Goal: Transaction & Acquisition: Purchase product/service

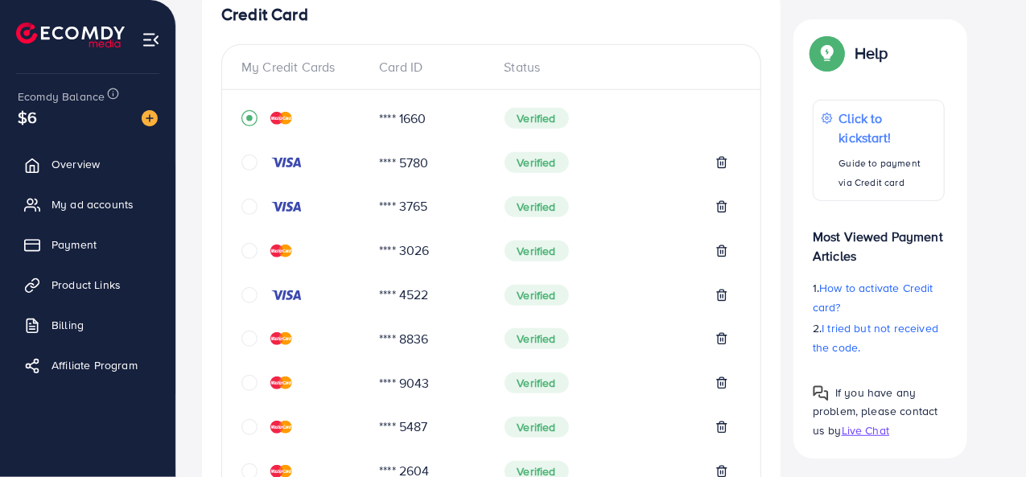
scroll to position [161, 0]
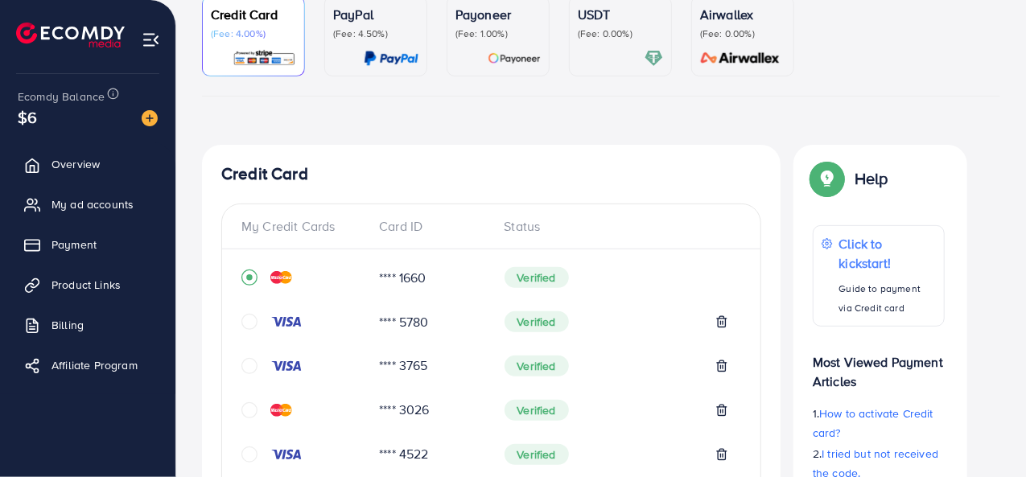
click at [243, 323] on icon "circle" at bounding box center [249, 322] width 16 height 16
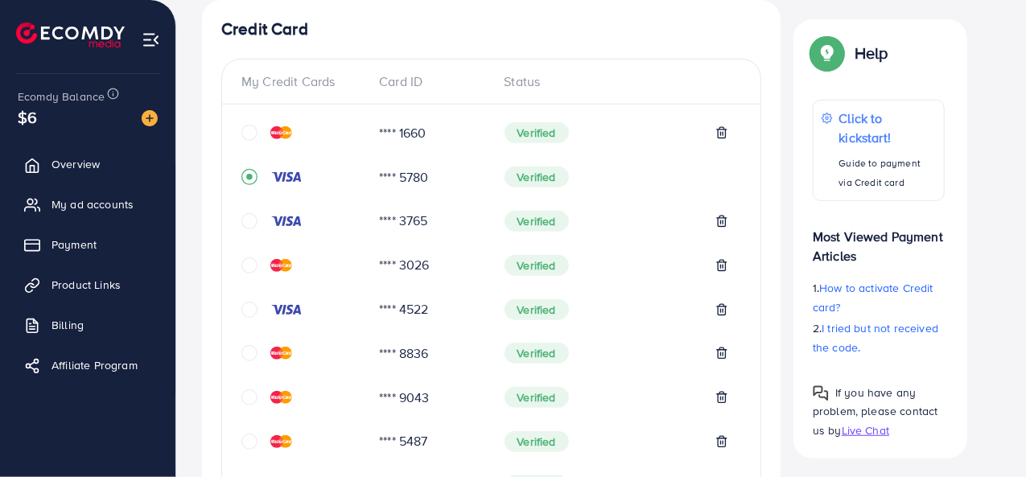
scroll to position [145, 0]
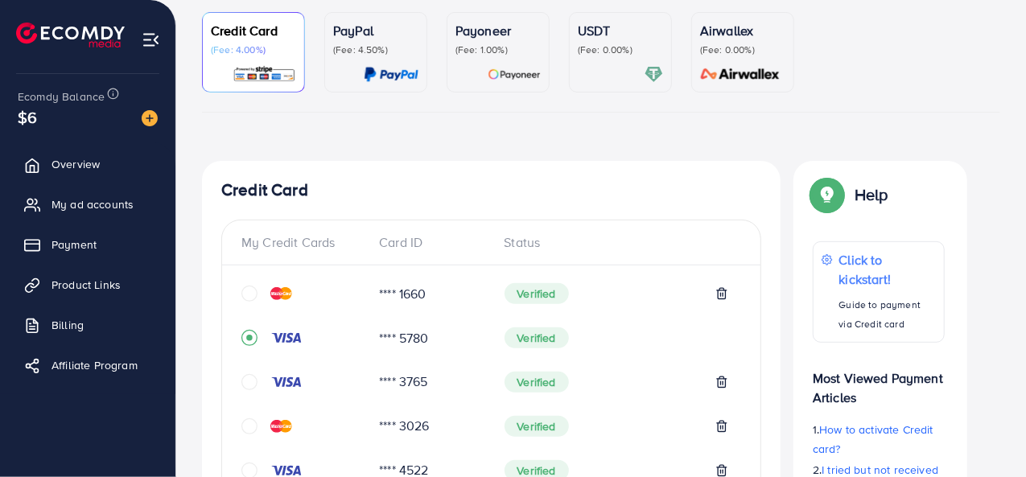
click at [250, 295] on icon "circle" at bounding box center [249, 294] width 16 height 16
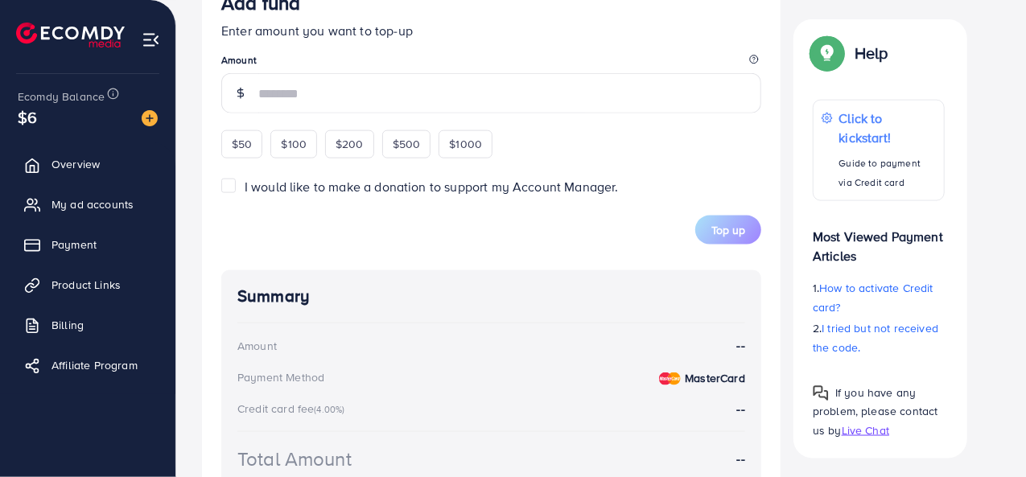
scroll to position [947, 0]
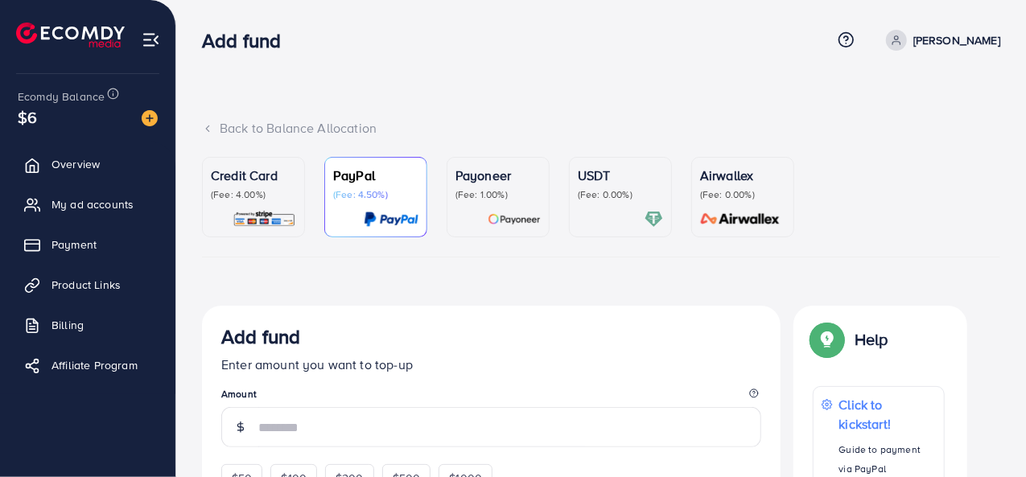
click at [273, 193] on p "(Fee: 4.00%)" at bounding box center [253, 194] width 85 height 13
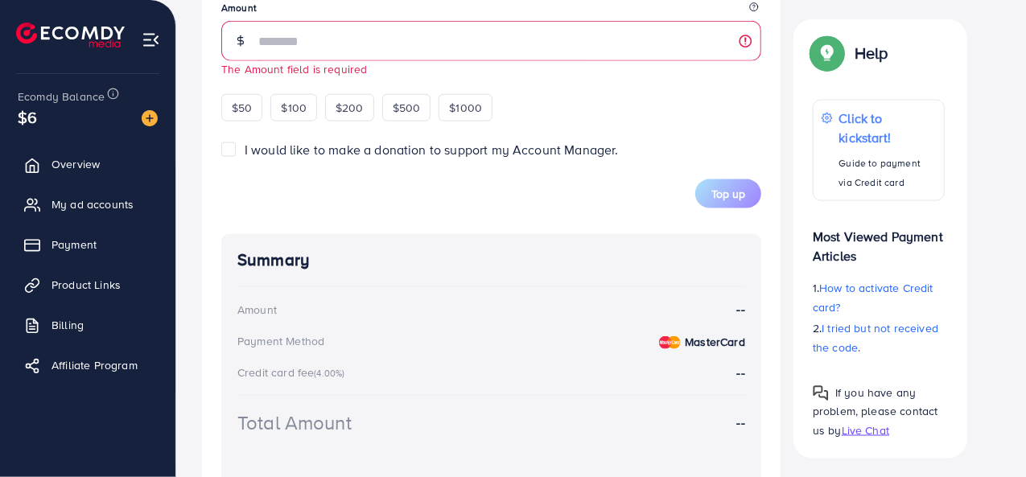
scroll to position [1124, 0]
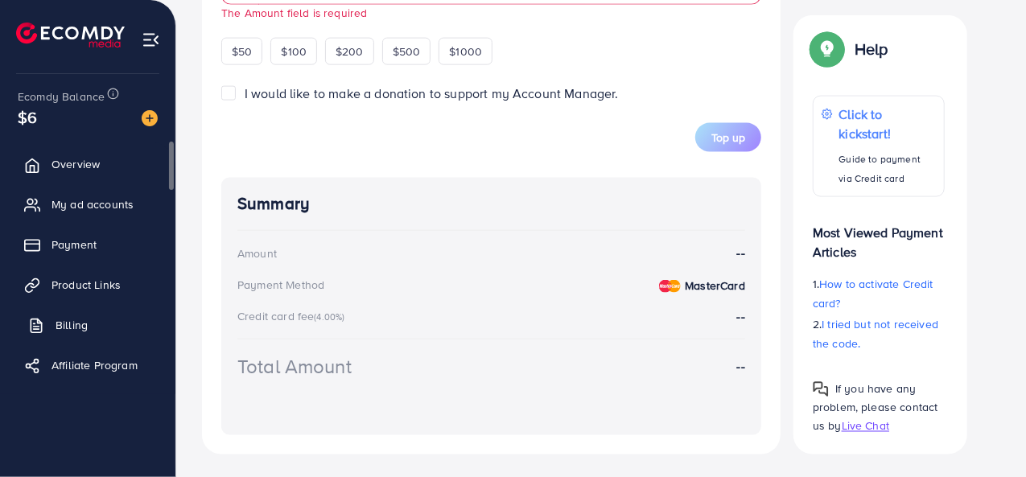
click at [102, 334] on link "Billing" at bounding box center [87, 325] width 151 height 32
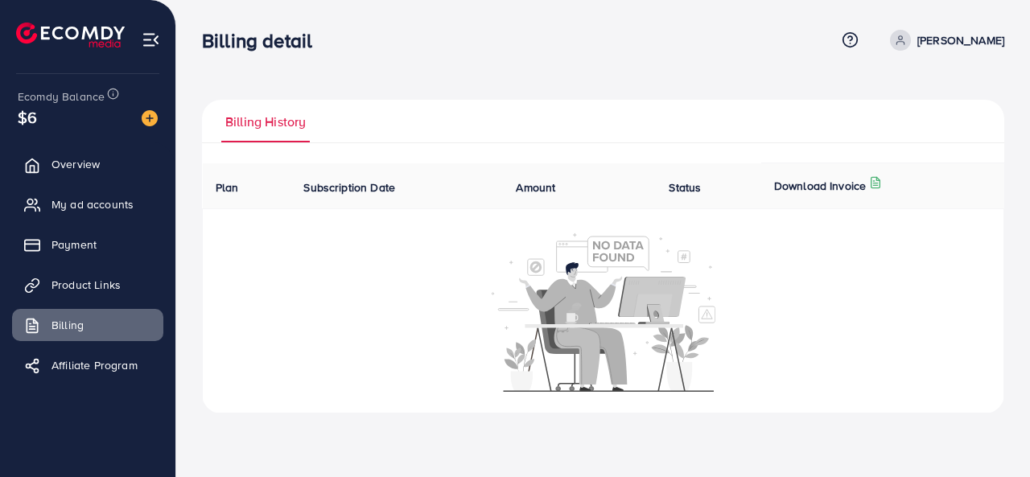
click at [220, 187] on span "Plan" at bounding box center [227, 187] width 23 height 16
click at [697, 175] on th "Status" at bounding box center [708, 186] width 105 height 46
click at [693, 186] on span "Status" at bounding box center [684, 187] width 32 height 16
click at [491, 187] on th "Subscription Date" at bounding box center [396, 186] width 212 height 46
click at [349, 191] on span "Subscription Date" at bounding box center [349, 187] width 92 height 16
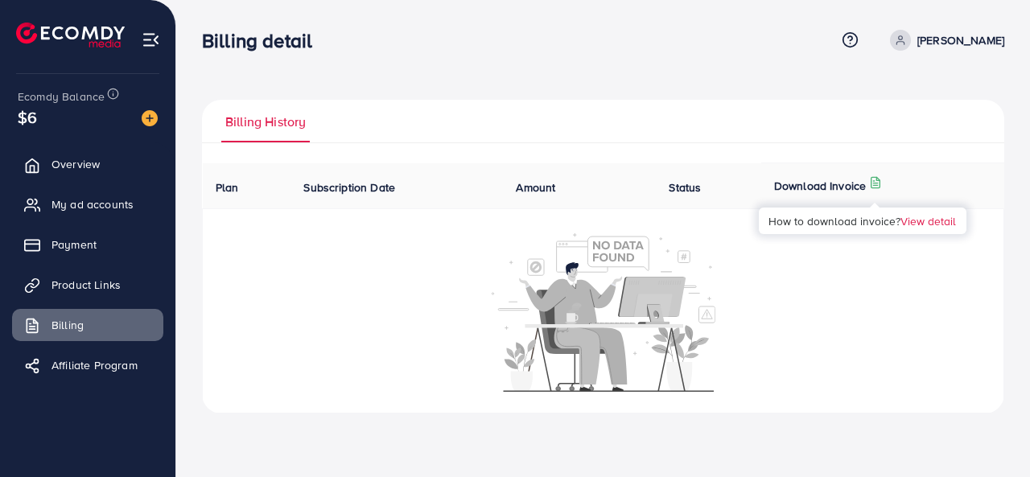
click at [875, 182] on icon at bounding box center [875, 182] width 13 height 13
click at [914, 218] on link "View detail" at bounding box center [928, 220] width 56 height 15
click at [86, 242] on span "Payment" at bounding box center [78, 244] width 45 height 16
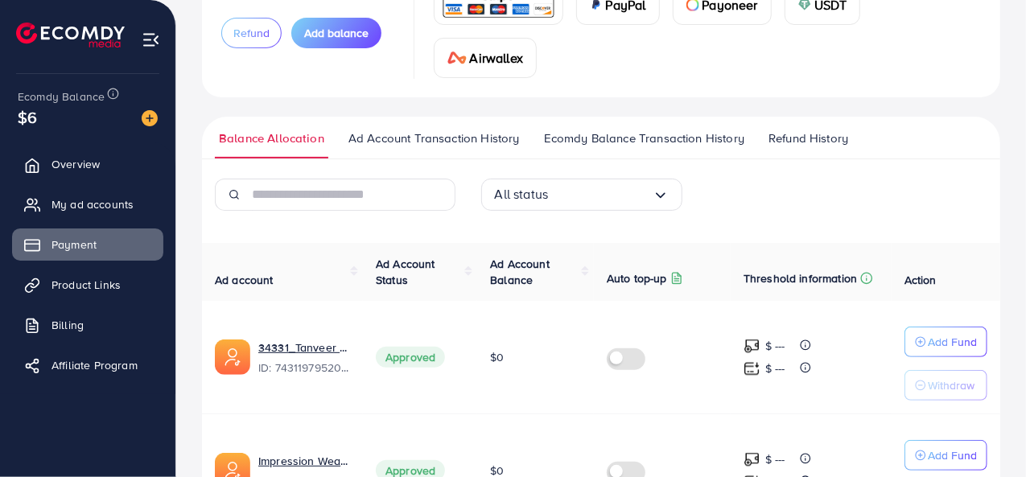
scroll to position [281, 0]
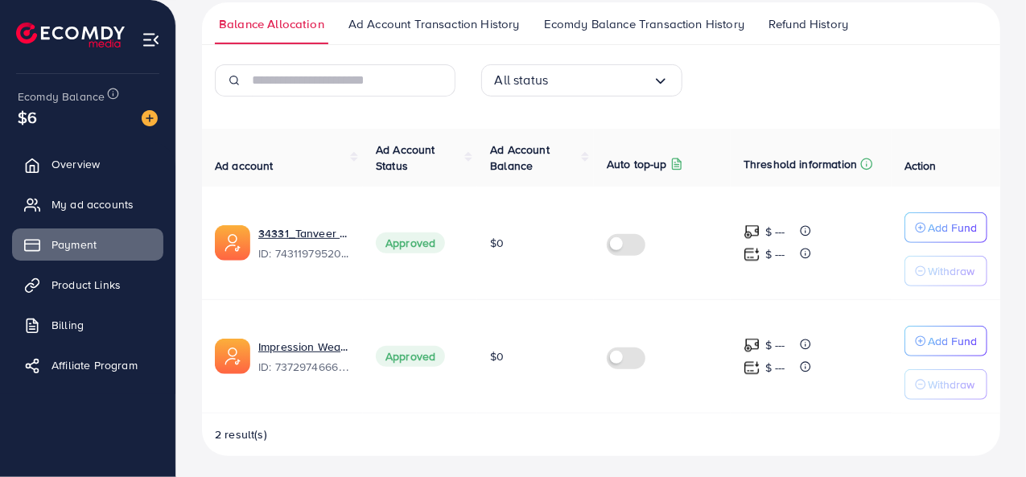
click at [748, 339] on img at bounding box center [751, 345] width 17 height 17
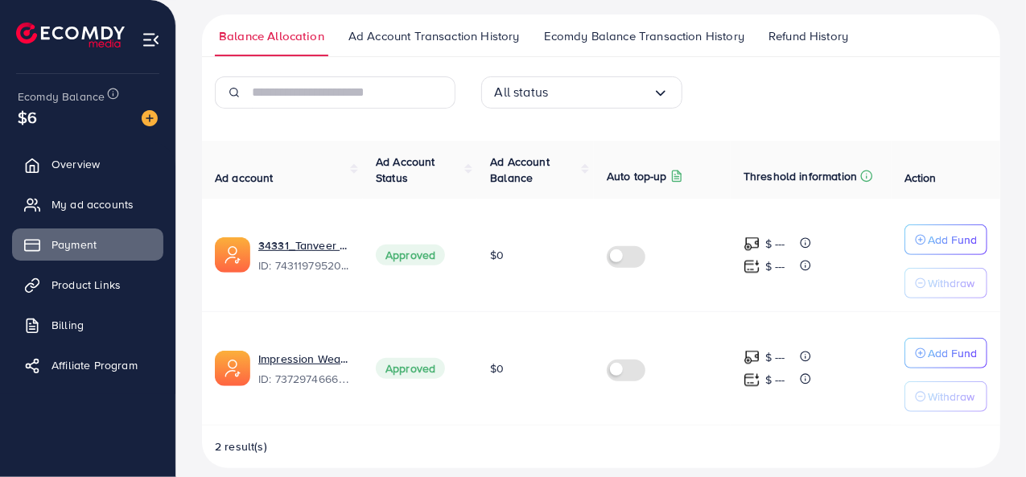
scroll to position [200, 0]
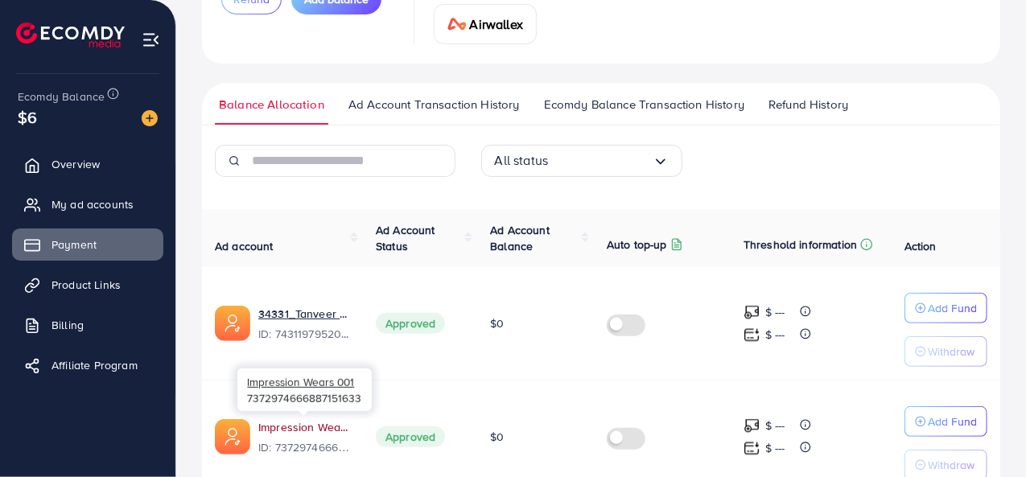
click at [327, 427] on link "Impression Wears 001" at bounding box center [304, 427] width 92 height 16
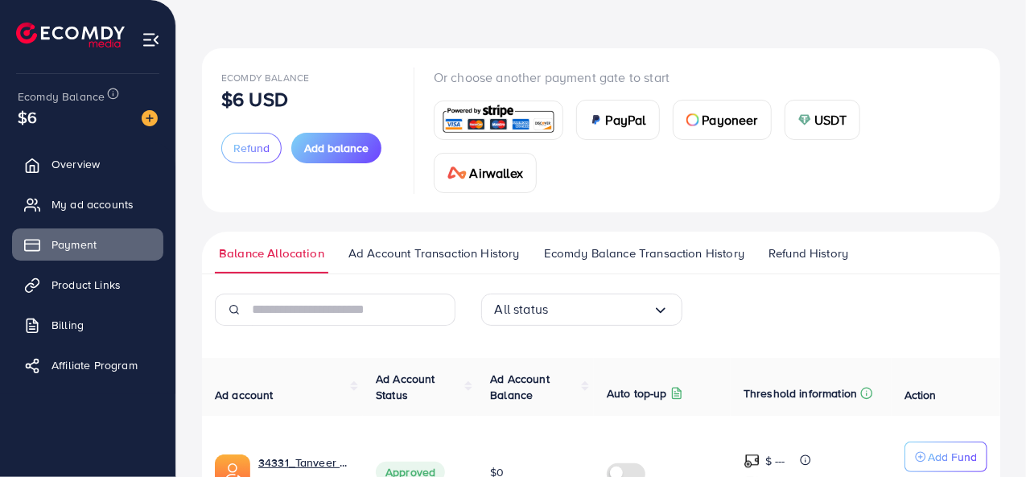
scroll to position [39, 0]
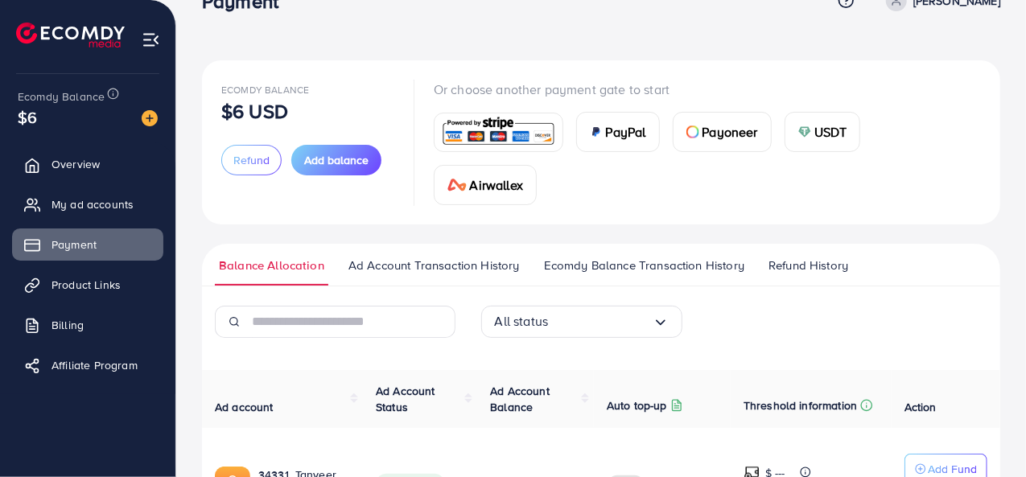
click at [465, 273] on span "Ad Account Transaction History" at bounding box center [433, 266] width 171 height 18
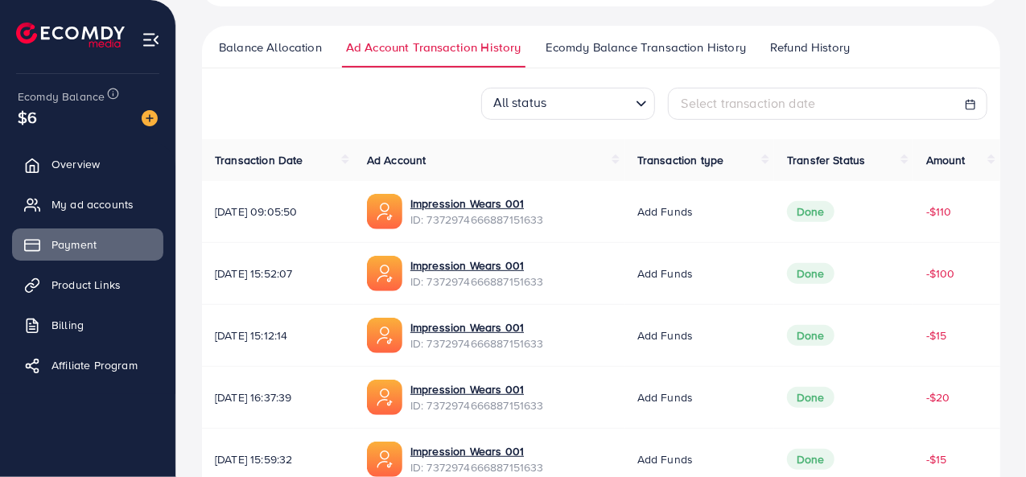
scroll to position [161, 0]
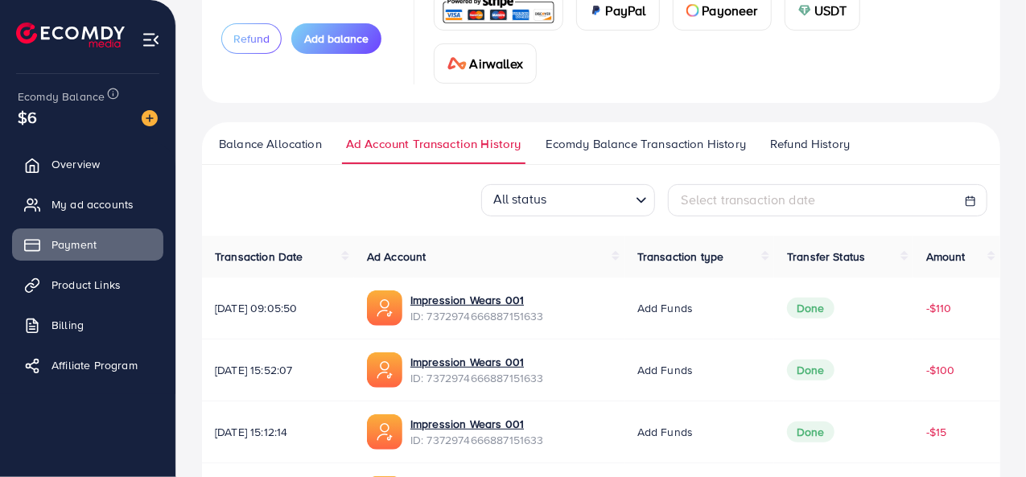
click at [619, 147] on span "Ecomdy Balance Transaction History" at bounding box center [645, 144] width 200 height 18
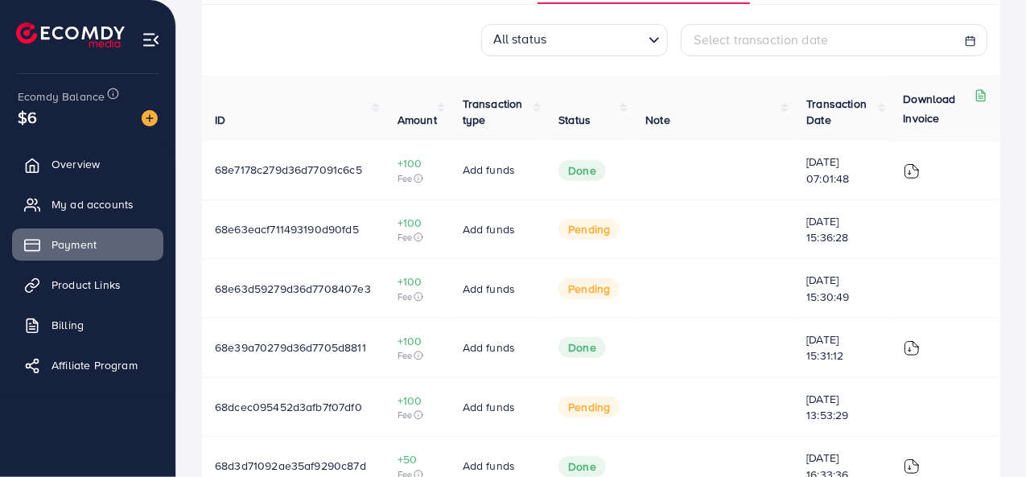
scroll to position [322, 0]
click at [979, 95] on line at bounding box center [980, 95] width 4 height 0
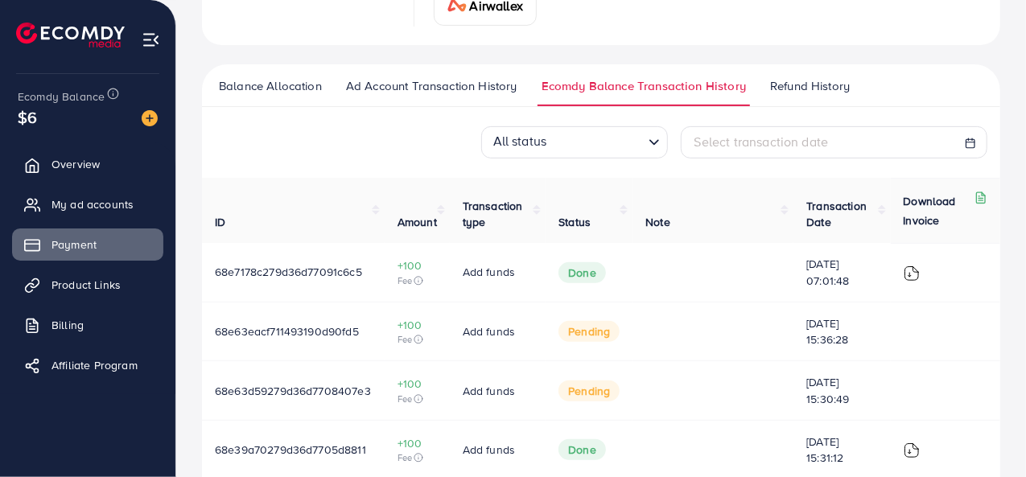
scroll to position [241, 0]
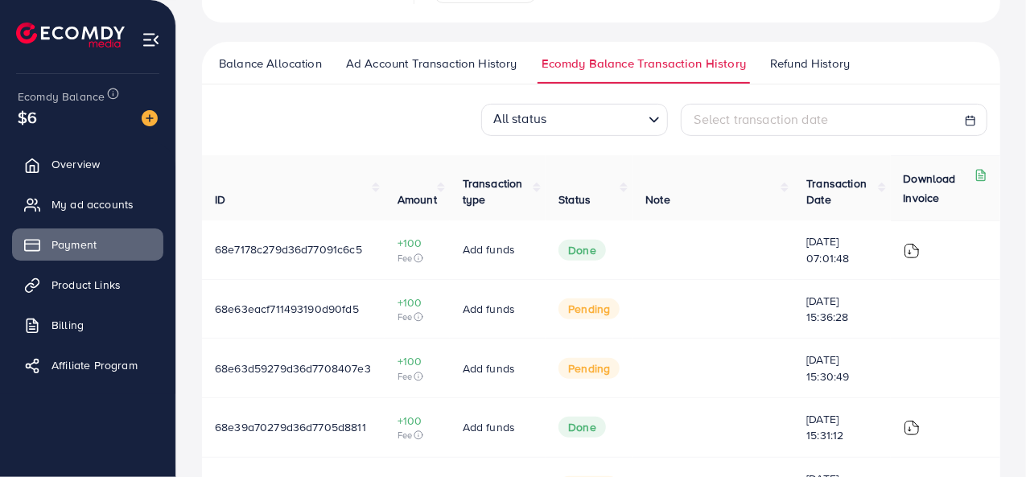
click at [791, 64] on span "Refund History" at bounding box center [810, 64] width 80 height 18
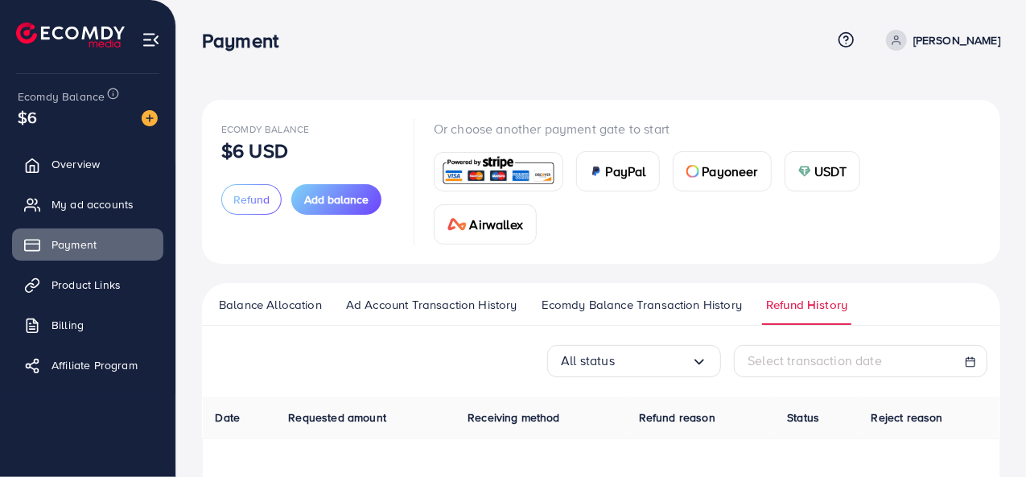
scroll to position [232, 0]
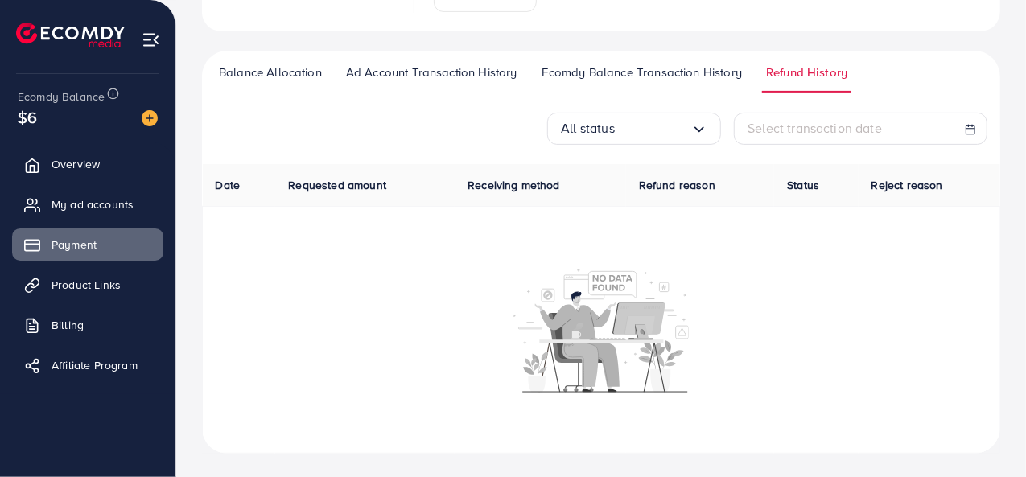
click at [634, 148] on div "All status Loading... Select transaction date Date Requested amount Receiving m…" at bounding box center [601, 283] width 798 height 341
click at [626, 121] on input "Search for option" at bounding box center [653, 128] width 76 height 25
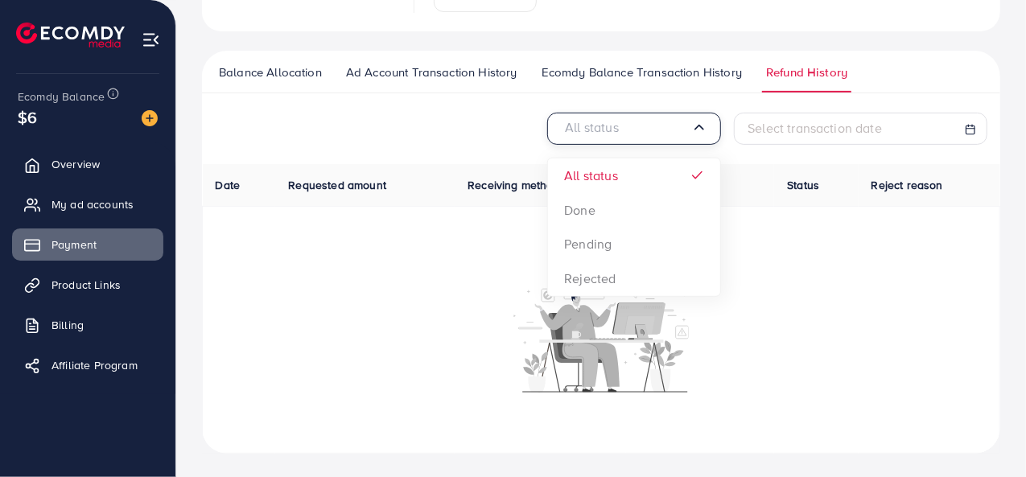
click at [626, 121] on input "Search for option" at bounding box center [626, 128] width 130 height 25
click at [598, 59] on ul "Balance Allocation Ad Account Transaction History Ecomdy Balance Transaction Hi…" at bounding box center [601, 72] width 798 height 43
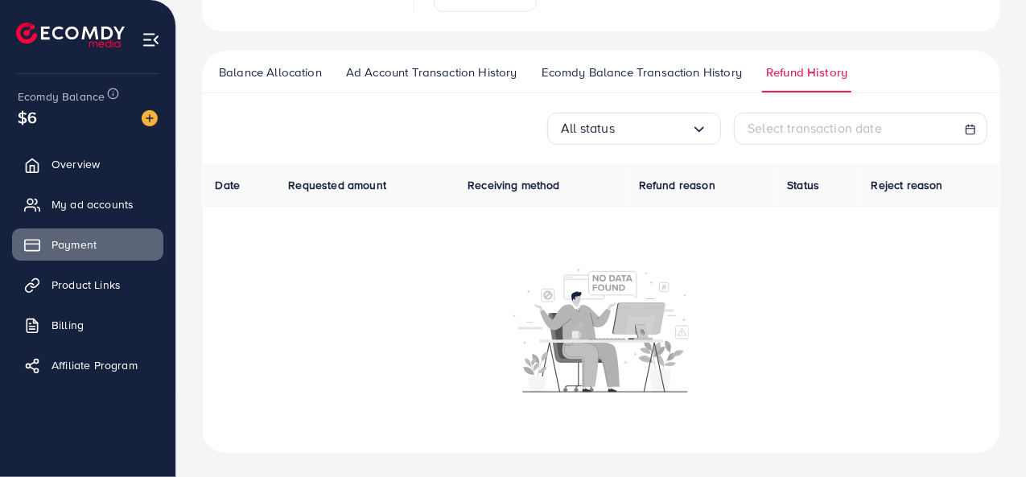
click at [600, 70] on span "Ecomdy Balance Transaction History" at bounding box center [641, 73] width 200 height 18
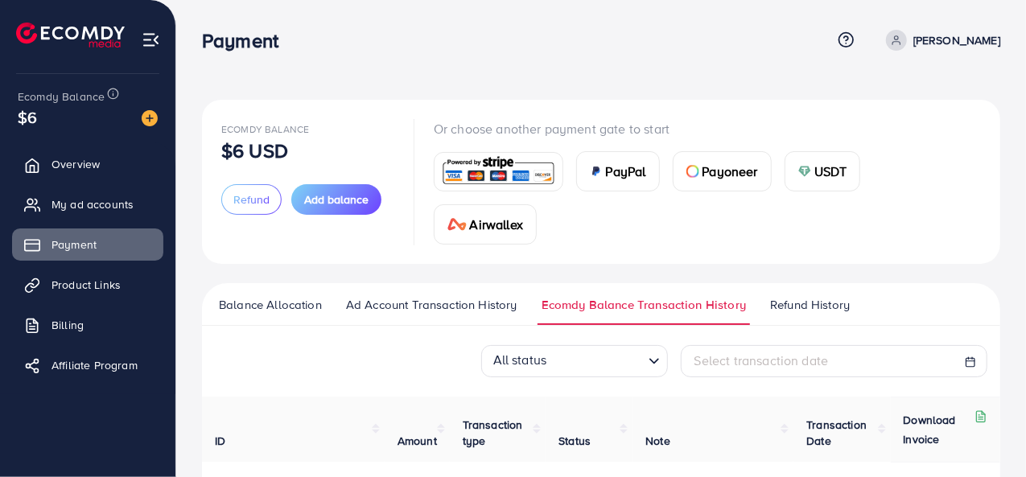
click at [72, 104] on span "Ecomdy Balance" at bounding box center [61, 96] width 87 height 16
click at [85, 324] on span "Billing" at bounding box center [72, 325] width 32 height 16
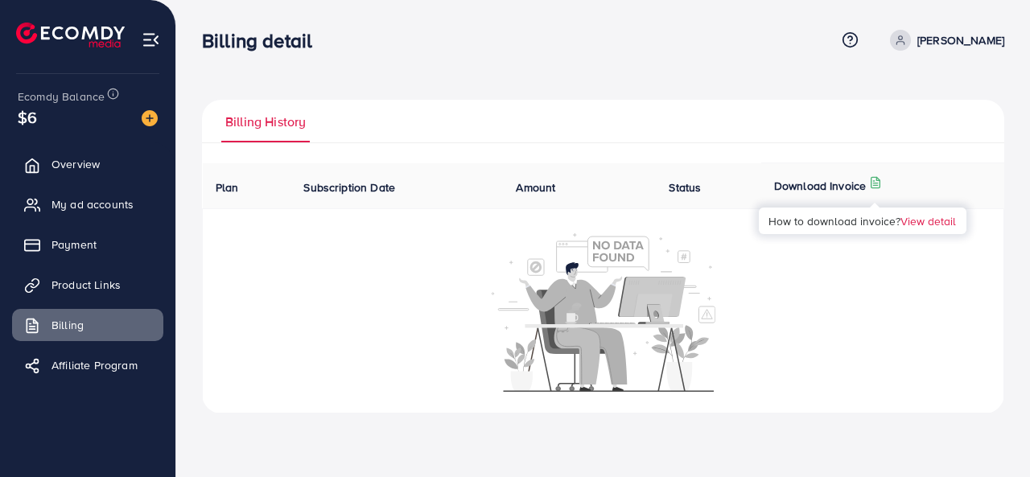
click at [877, 181] on icon at bounding box center [875, 182] width 13 height 13
click at [938, 217] on link "View detail" at bounding box center [928, 220] width 56 height 15
click at [76, 249] on span "Payment" at bounding box center [78, 244] width 45 height 16
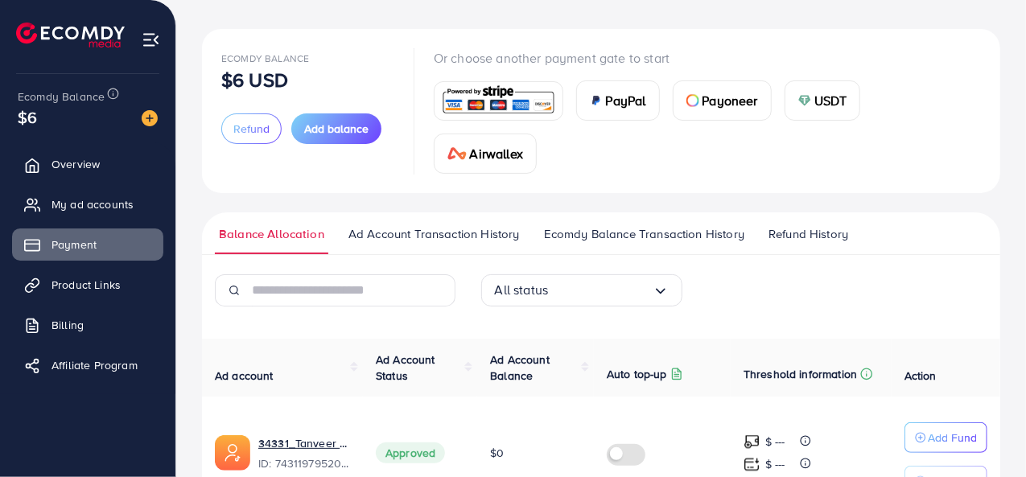
scroll to position [241, 0]
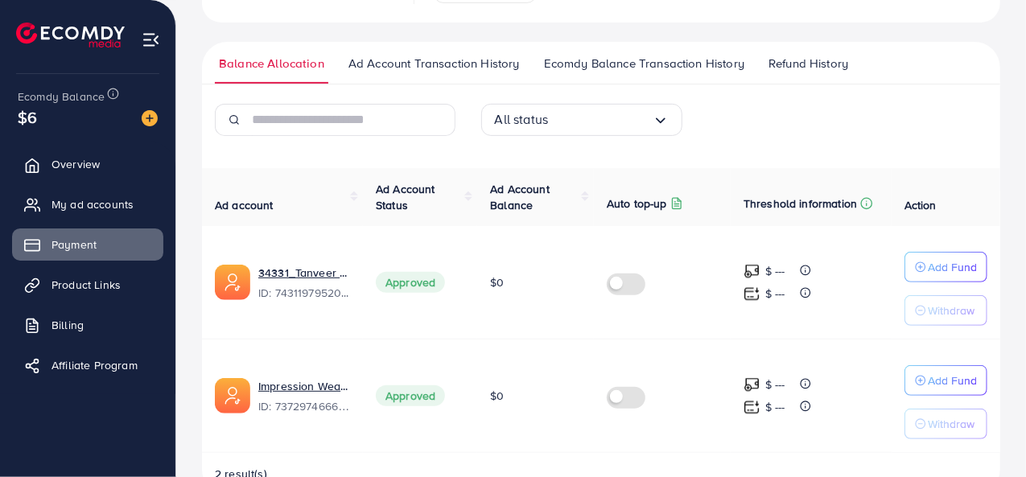
click at [589, 65] on span "Ecomdy Balance Transaction History" at bounding box center [644, 64] width 200 height 18
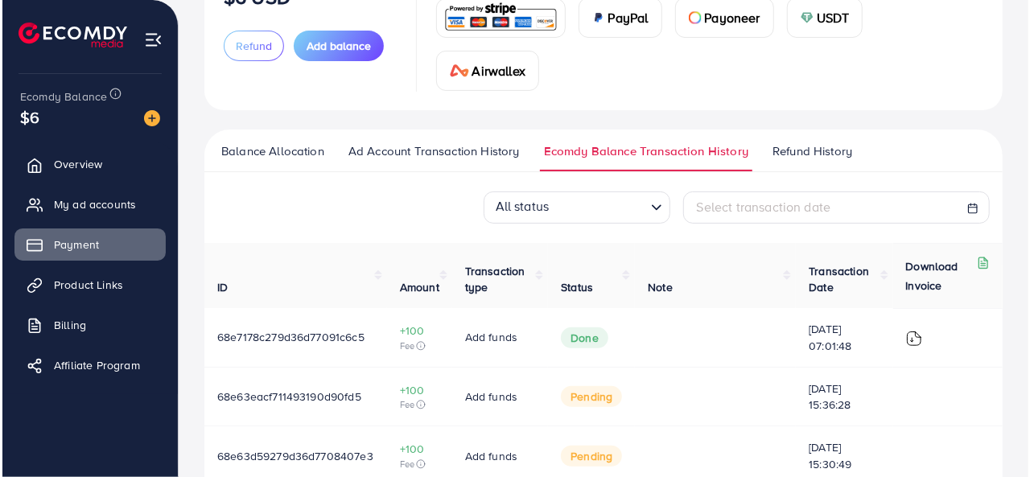
scroll to position [241, 0]
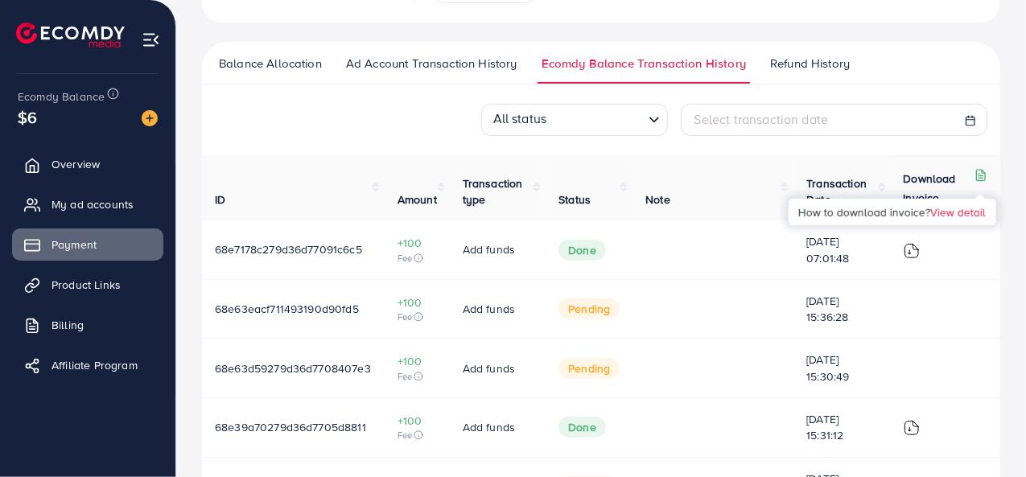
click at [980, 175] on icon at bounding box center [980, 175] width 13 height 13
click at [911, 250] on img at bounding box center [911, 251] width 16 height 16
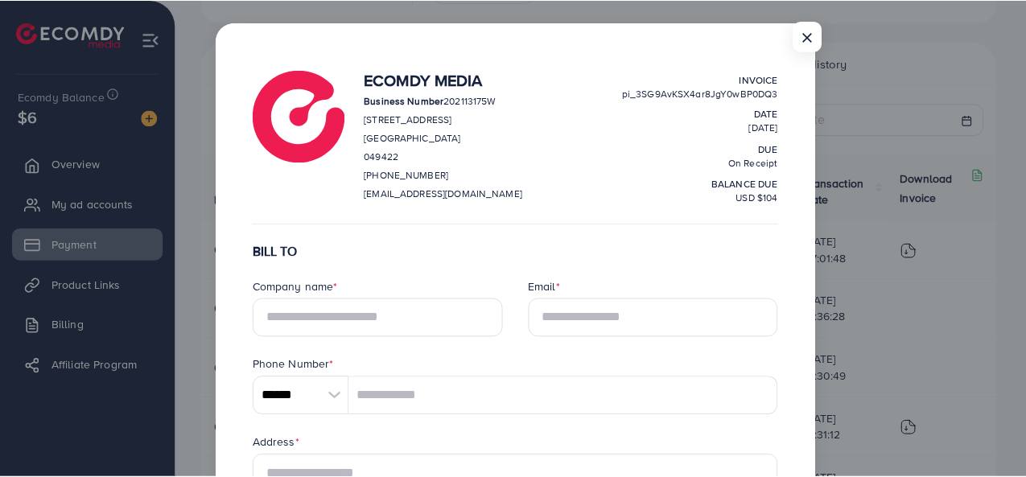
scroll to position [0, 0]
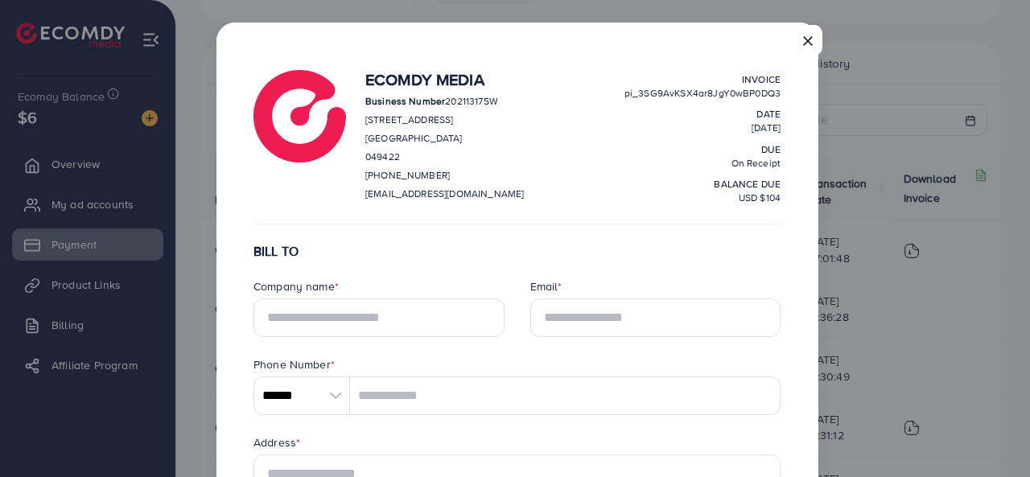
click at [802, 29] on button "×" at bounding box center [807, 40] width 29 height 31
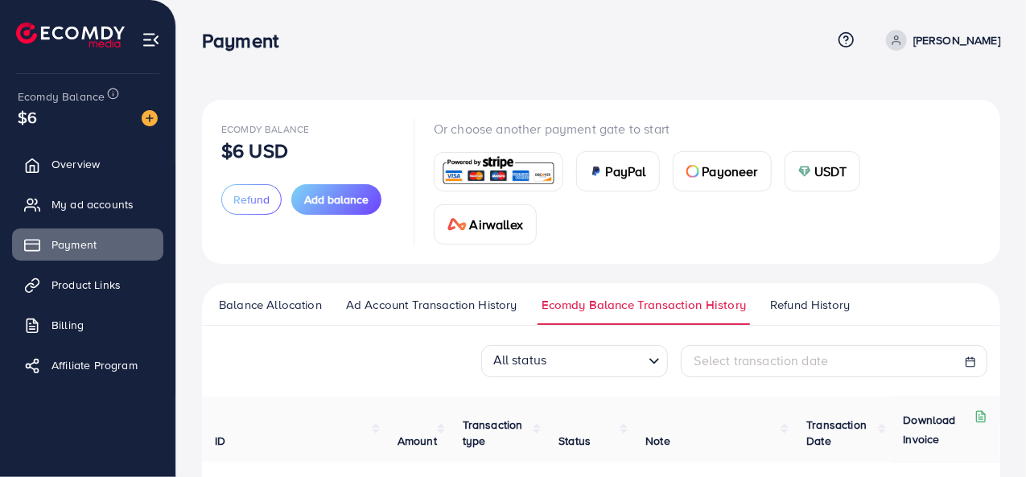
click at [64, 113] on div "$6" at bounding box center [88, 116] width 140 height 23
click at [153, 118] on img at bounding box center [150, 118] width 16 height 16
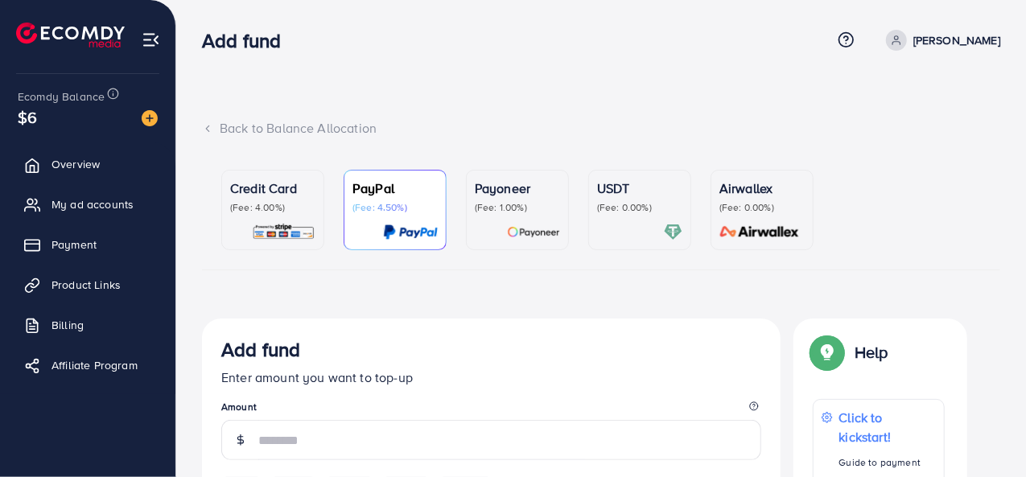
click at [232, 196] on p "Credit Card" at bounding box center [272, 188] width 85 height 19
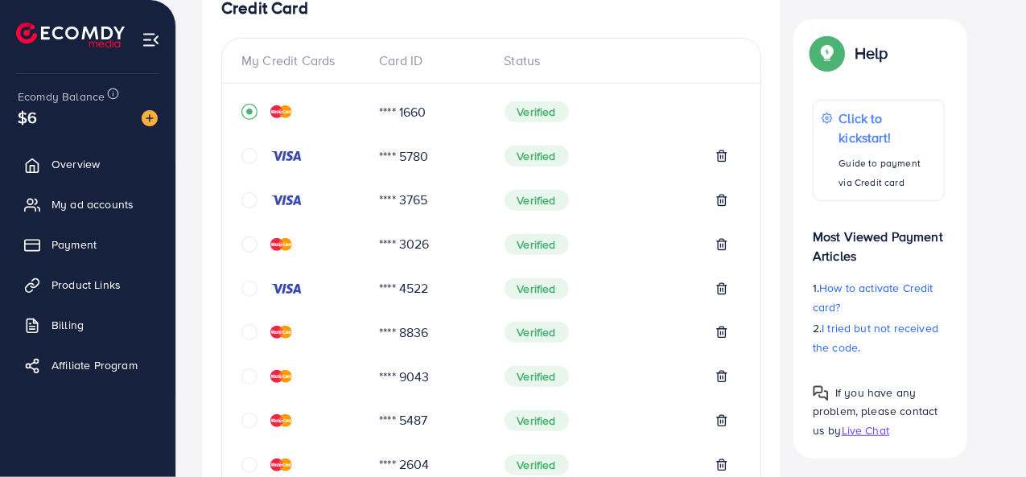
scroll to position [241, 0]
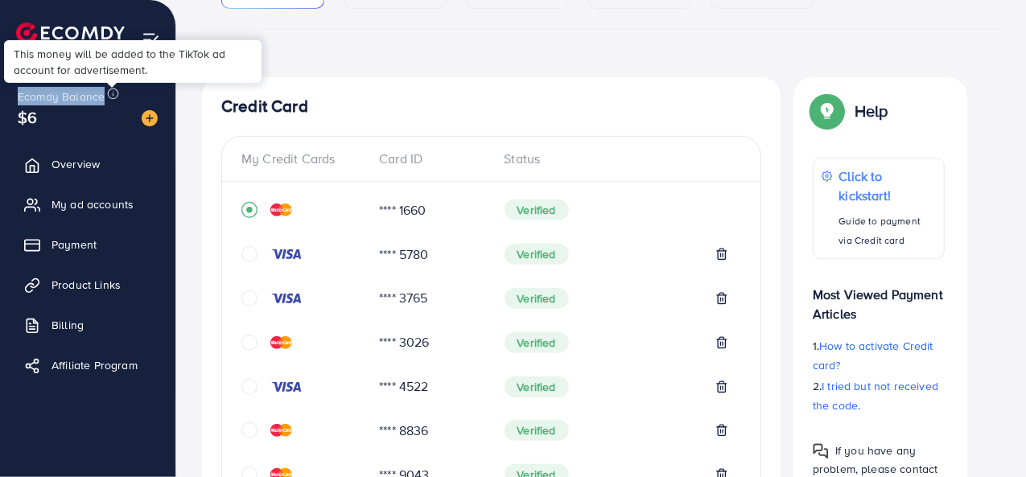
drag, startPoint x: 16, startPoint y: 94, endPoint x: 107, endPoint y: 99, distance: 91.0
click at [107, 99] on div "Ecomdy Balance $6" at bounding box center [88, 108] width 150 height 68
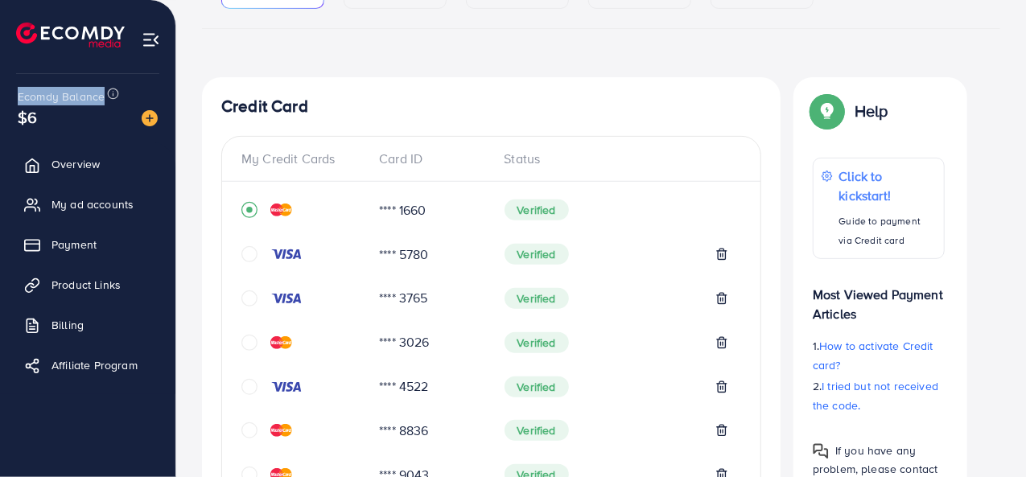
copy span "Ecomdy Balance"
click at [249, 254] on icon "circle" at bounding box center [249, 254] width 16 height 16
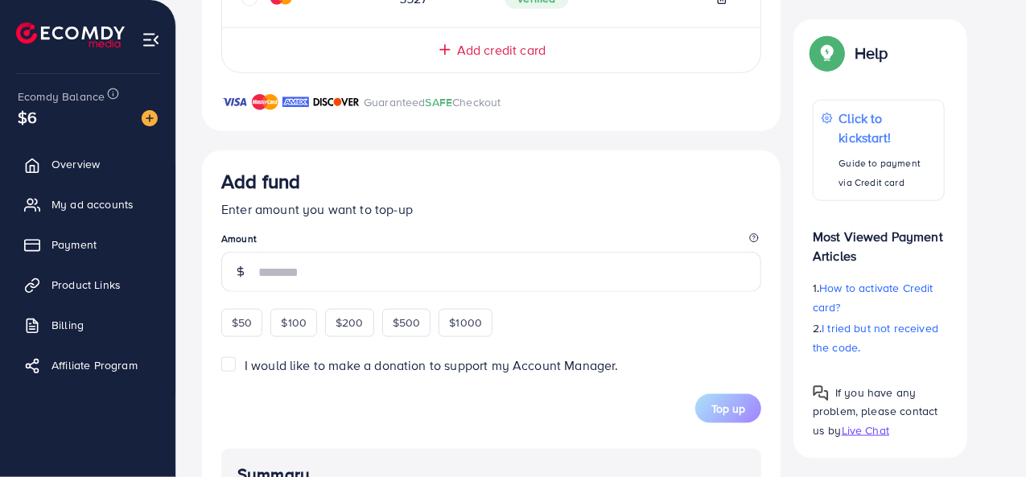
scroll to position [885, 0]
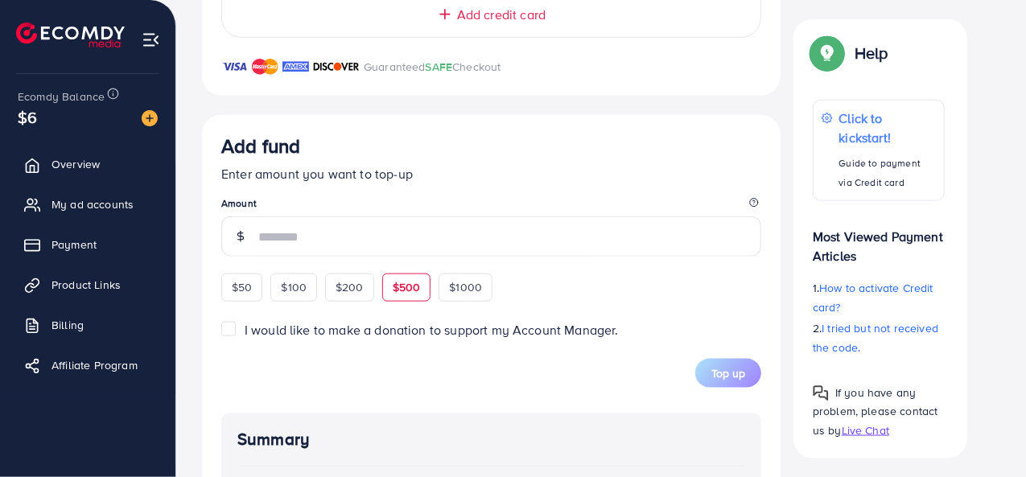
click at [393, 288] on div "$500" at bounding box center [406, 286] width 49 height 27
type input "***"
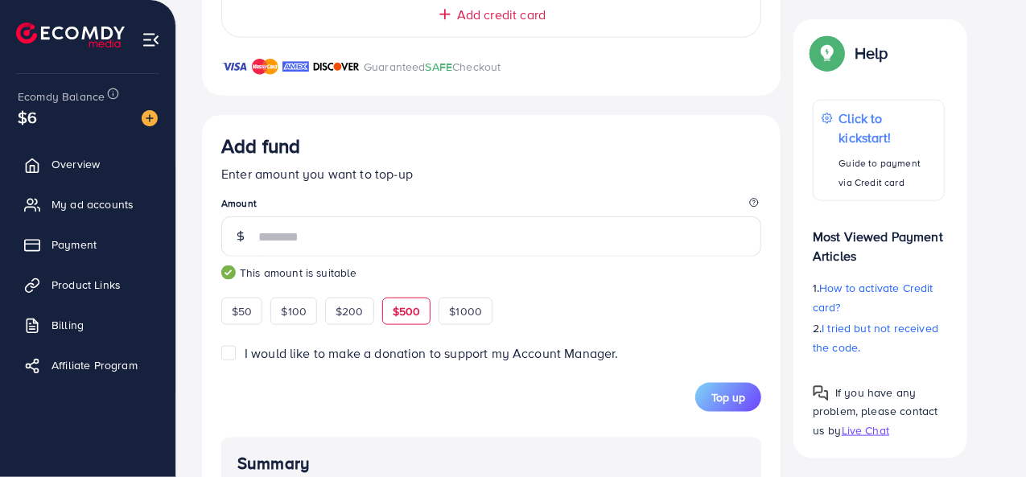
click at [245, 353] on label "I would like to make a donation to support my Account Manager." at bounding box center [432, 353] width 374 height 19
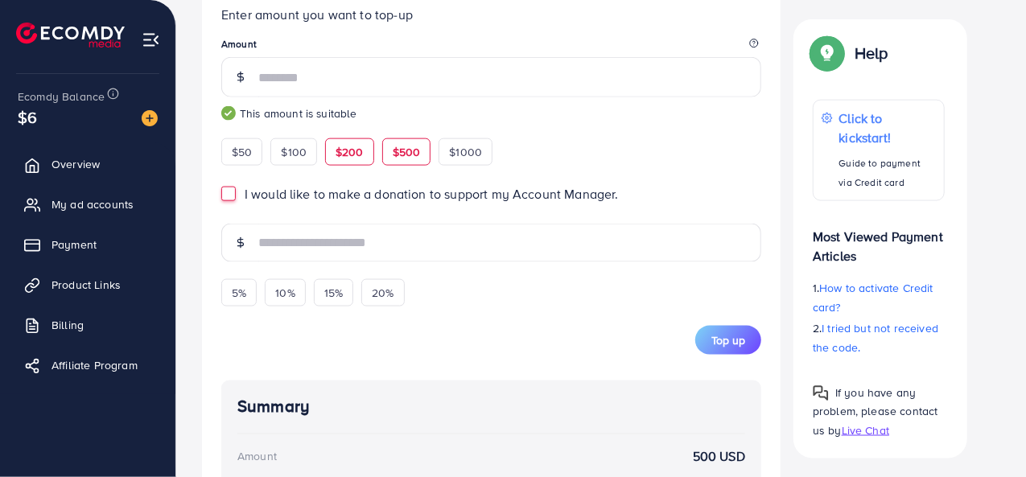
scroll to position [1046, 0]
click at [245, 187] on label "I would like to make a donation to support my Account Manager." at bounding box center [432, 192] width 374 height 19
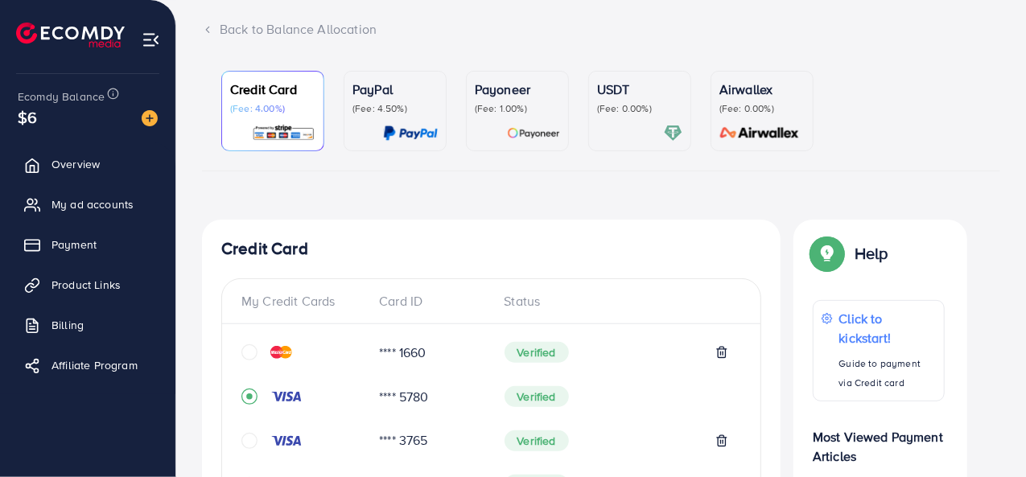
scroll to position [0, 0]
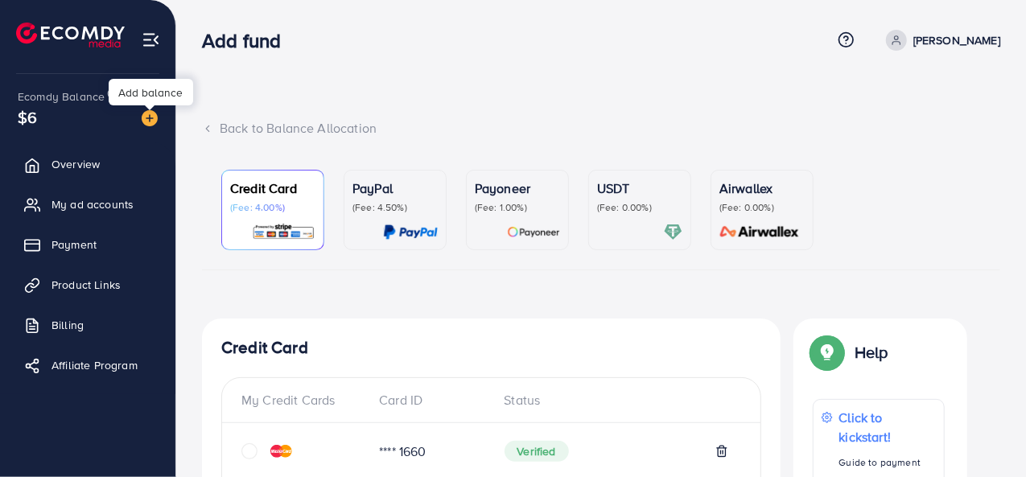
click at [146, 113] on img at bounding box center [150, 118] width 16 height 16
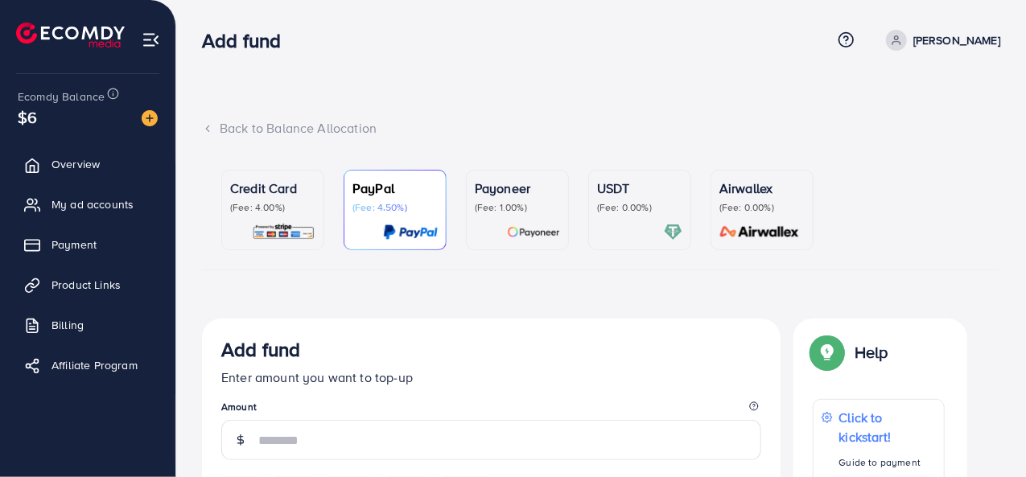
click at [294, 207] on p "(Fee: 4.00%)" at bounding box center [272, 207] width 85 height 13
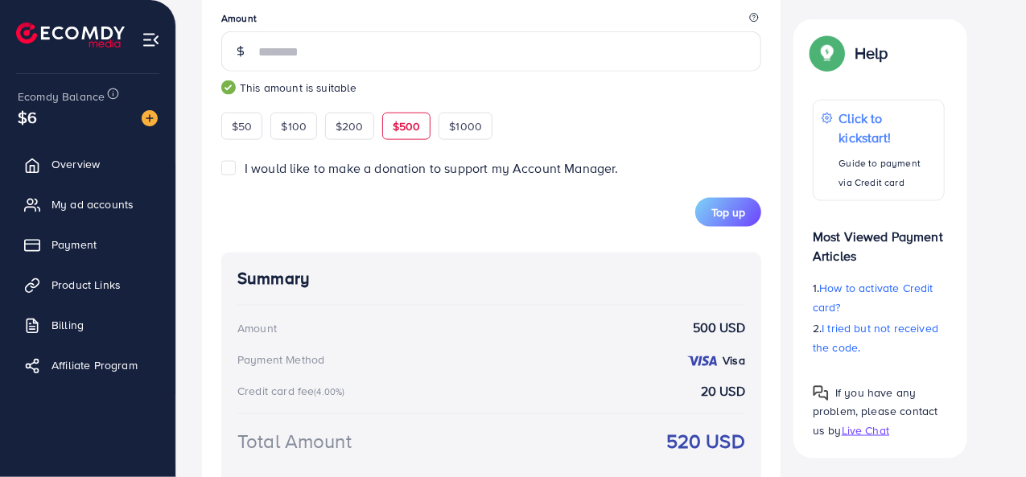
scroll to position [1145, 0]
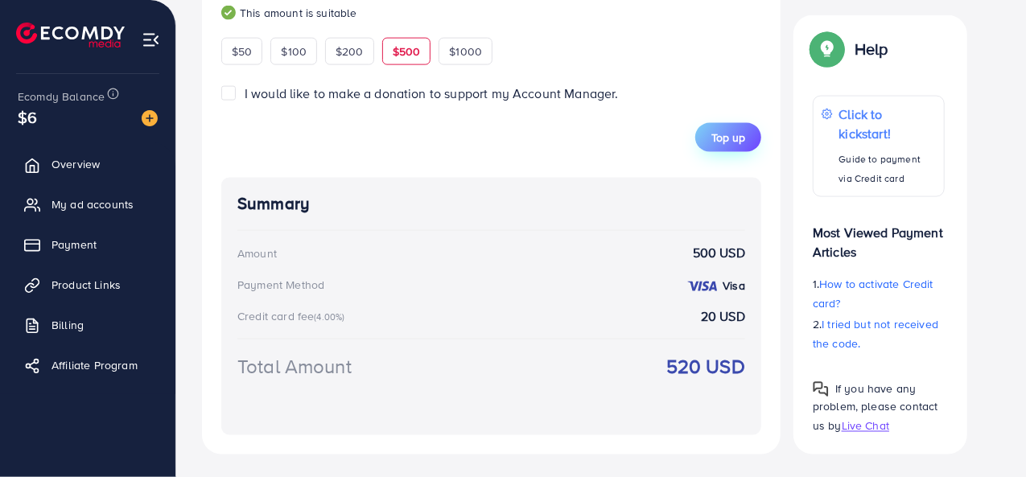
click at [717, 133] on span "Top up" at bounding box center [728, 138] width 34 height 16
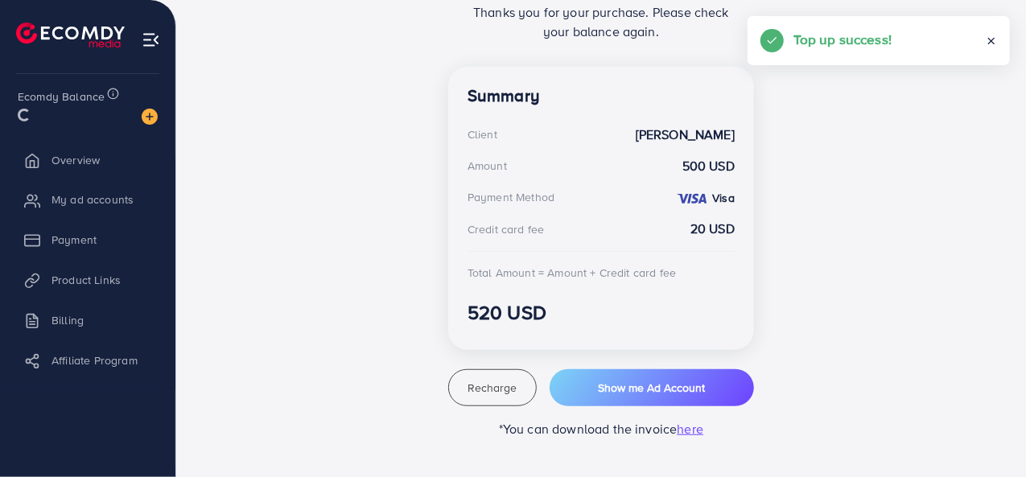
scroll to position [413, 0]
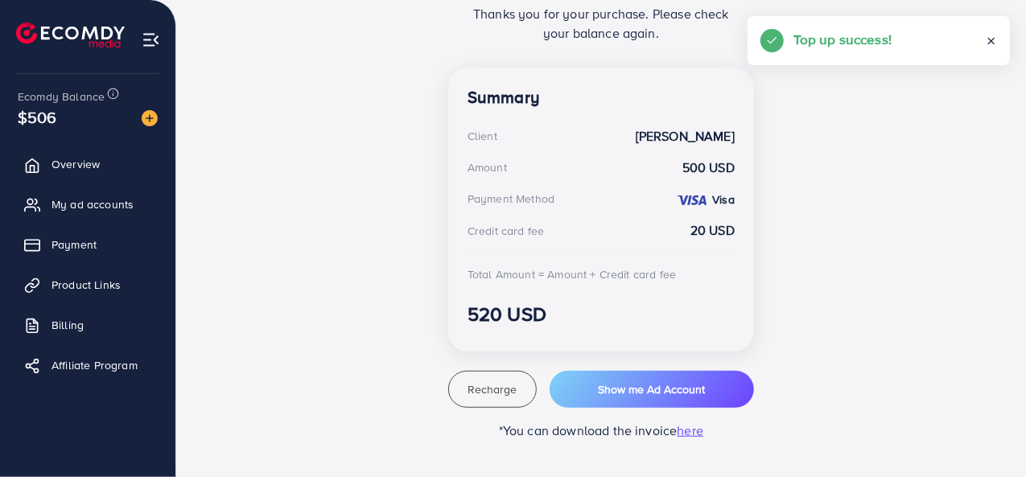
click at [887, 191] on div "Top-up Success! Thanks you for your purchase. Please check your balance again. …" at bounding box center [601, 172] width 798 height 533
click at [987, 43] on icon at bounding box center [990, 40] width 11 height 11
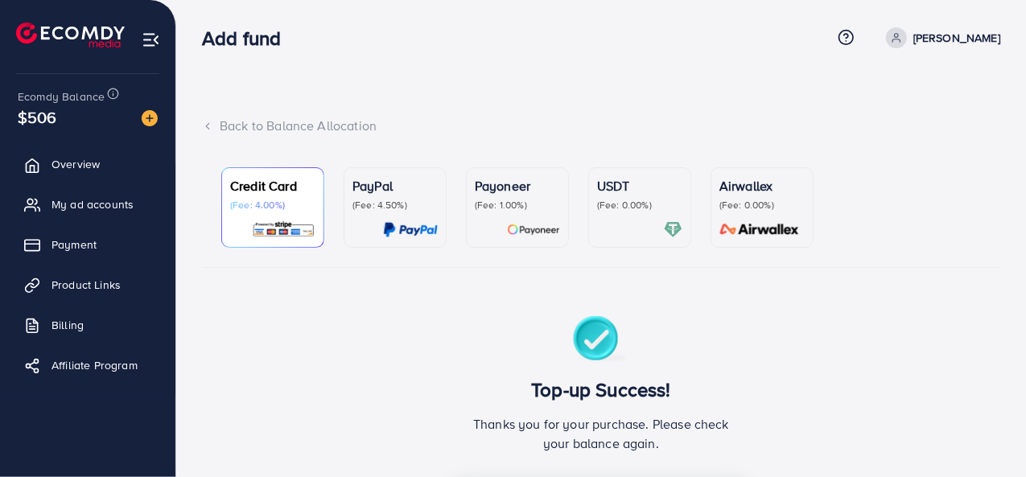
scroll to position [0, 0]
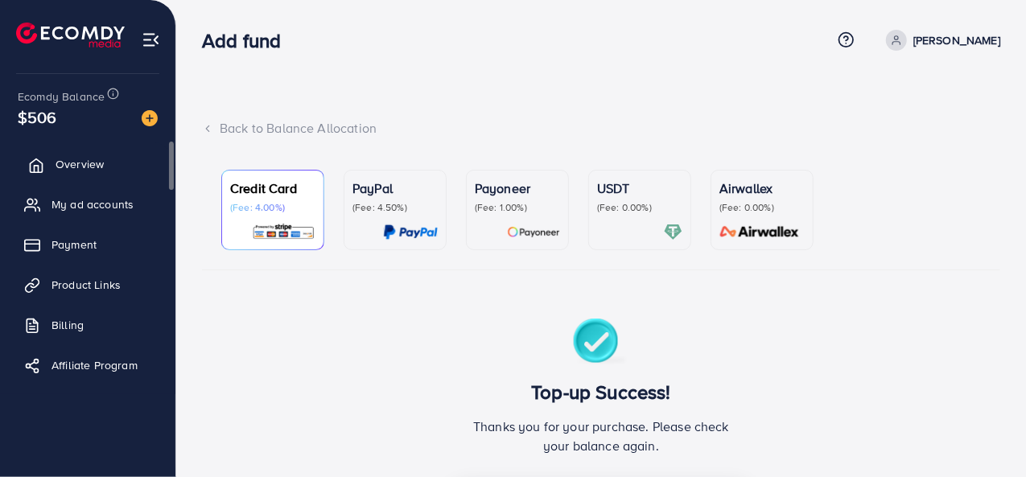
click at [68, 162] on span "Overview" at bounding box center [80, 164] width 48 height 16
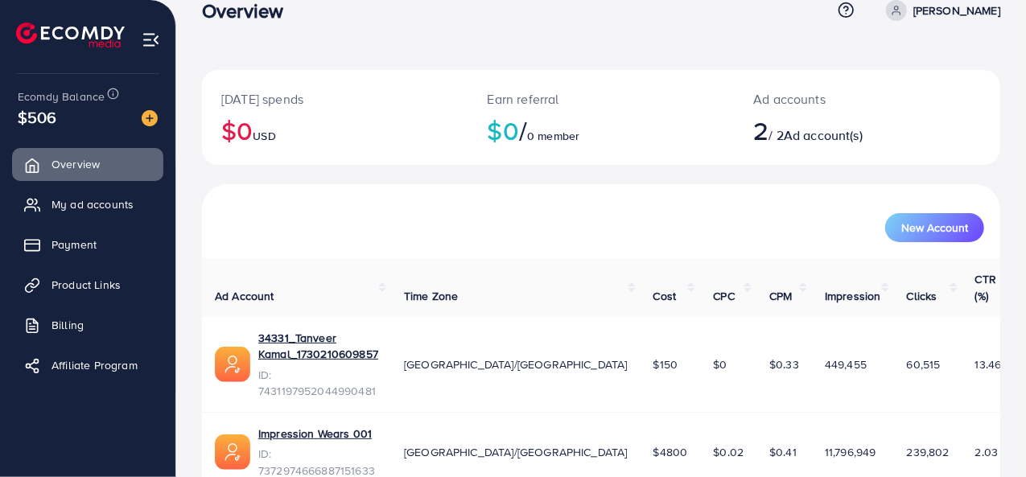
scroll to position [47, 0]
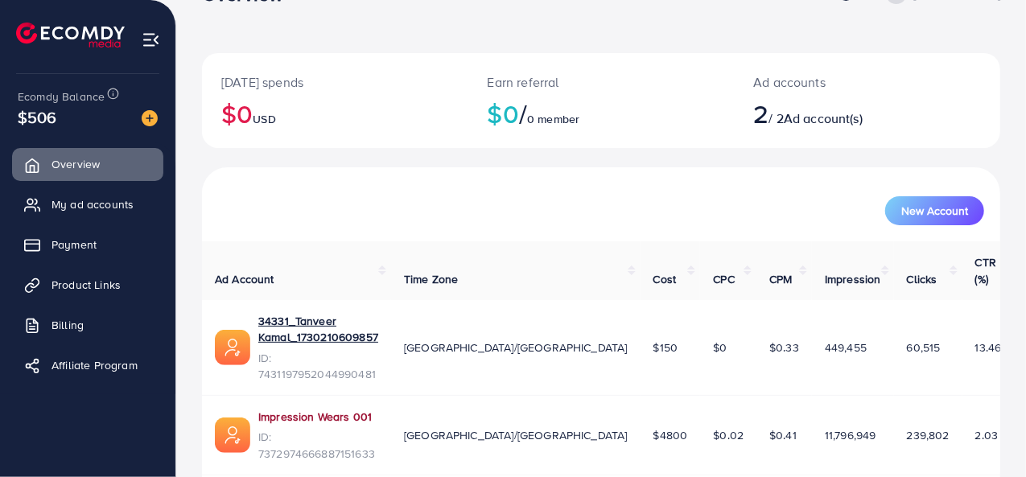
click at [332, 409] on link "Impression Wears 001" at bounding box center [314, 417] width 113 height 16
click at [74, 209] on span "My ad accounts" at bounding box center [97, 204] width 82 height 16
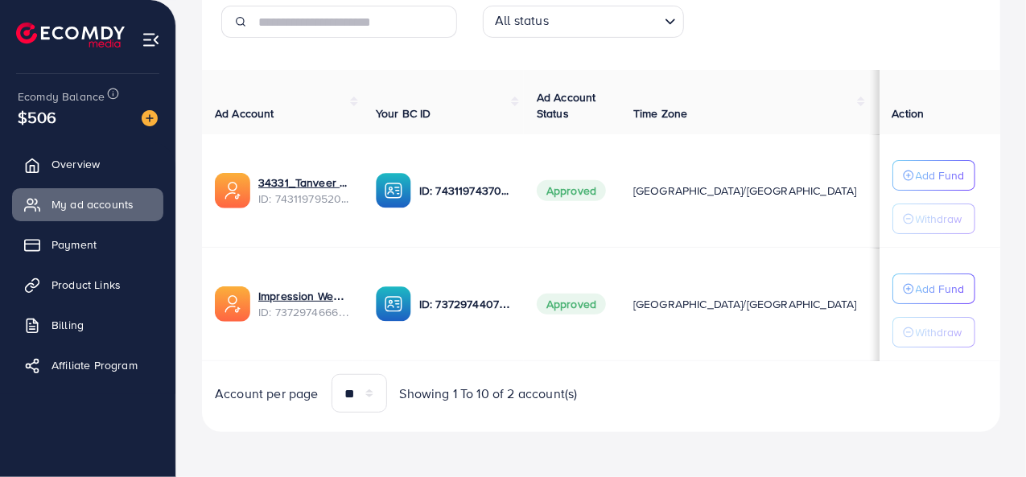
scroll to position [264, 0]
click at [943, 289] on p "Add Fund" at bounding box center [939, 288] width 49 height 19
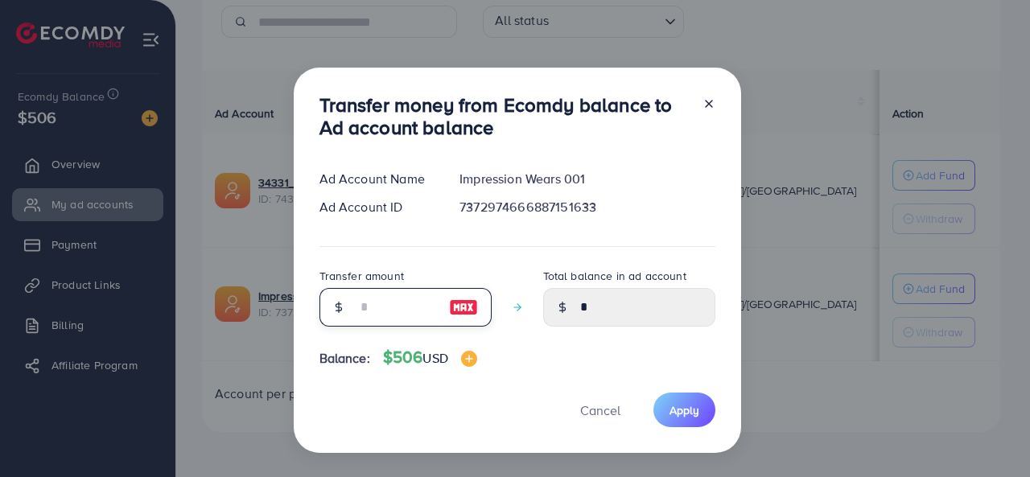
click at [376, 306] on input "number" at bounding box center [396, 307] width 80 height 39
type input "*"
type input "****"
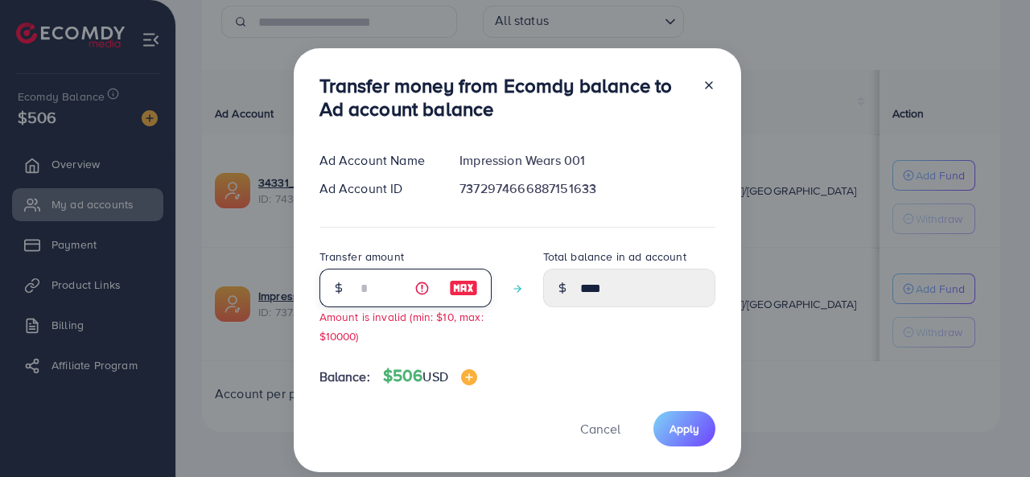
type input "**"
type input "*****"
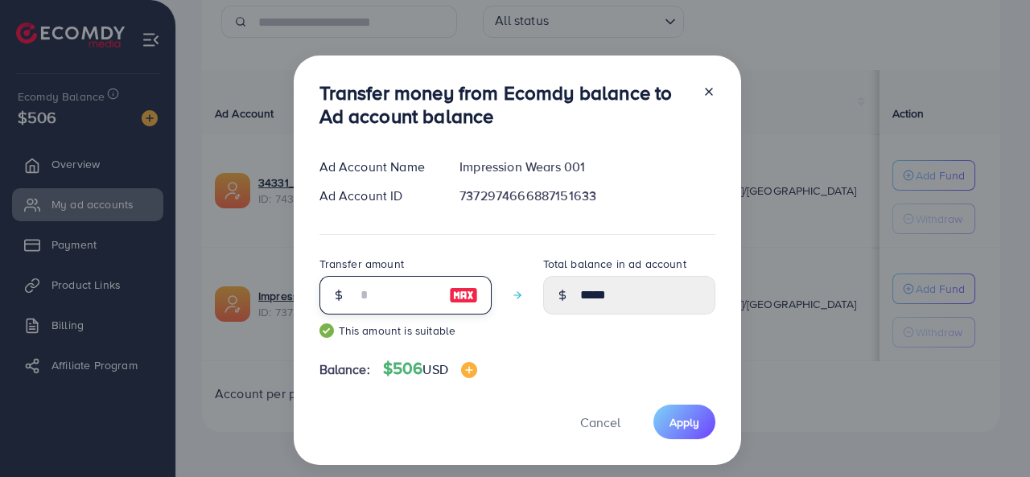
type input "***"
type input "******"
click at [530, 335] on div "Transfer amount *** This amount is suitable Total balance in ad account ******" at bounding box center [517, 302] width 396 height 97
click at [367, 290] on input "***" at bounding box center [396, 295] width 80 height 39
type input "**"
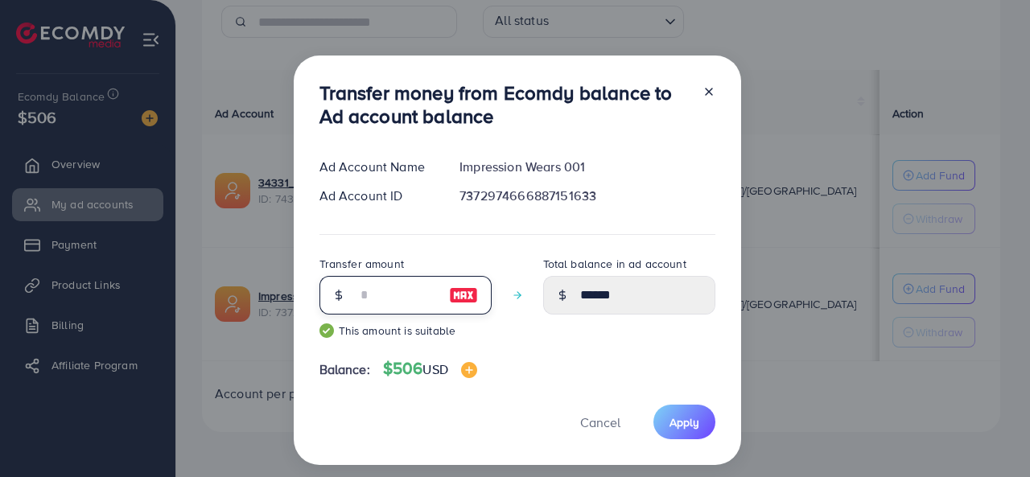
type input "*****"
type input "***"
type input "******"
type input "**"
type input "*****"
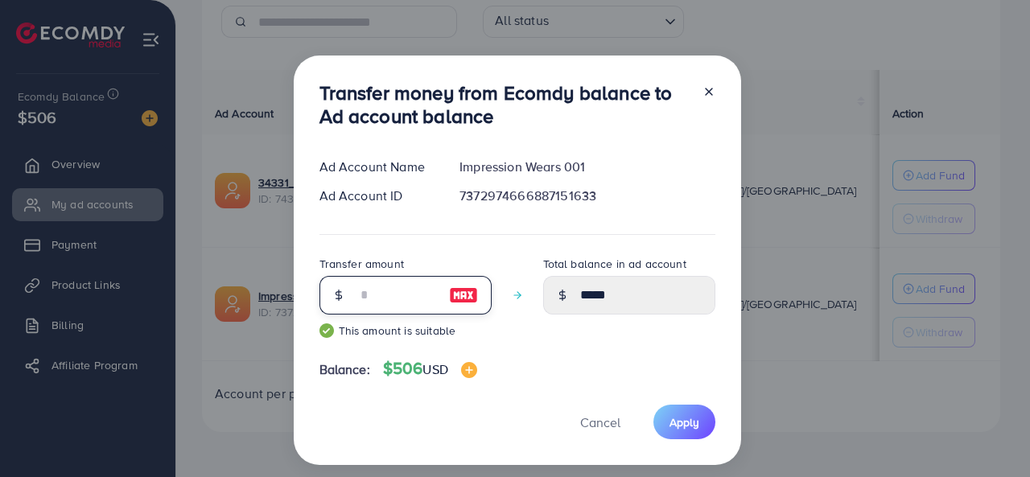
type input "***"
type input "******"
click at [507, 339] on div "Transfer amount *** This amount is suitable Total balance in ad account ******" at bounding box center [517, 302] width 396 height 97
click at [680, 420] on span "Apply" at bounding box center [684, 422] width 30 height 16
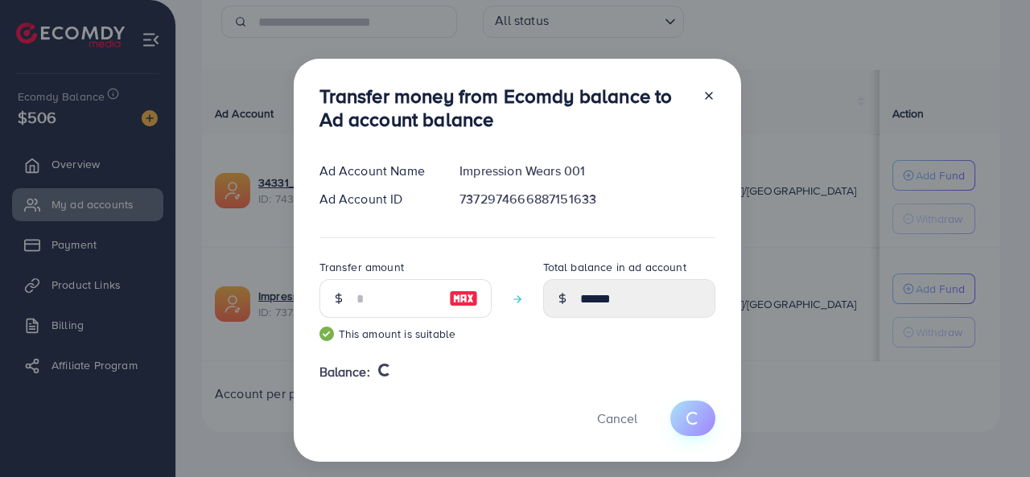
type input "*"
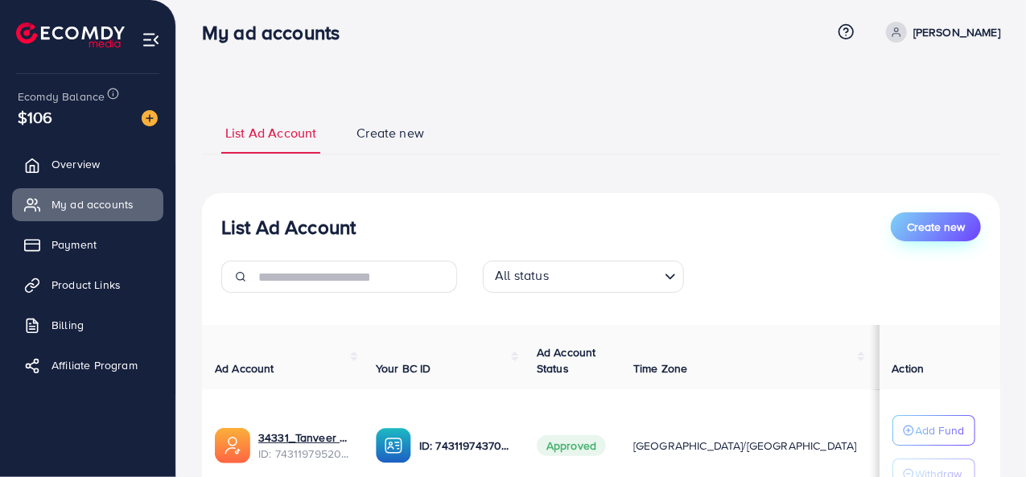
scroll to position [0, 0]
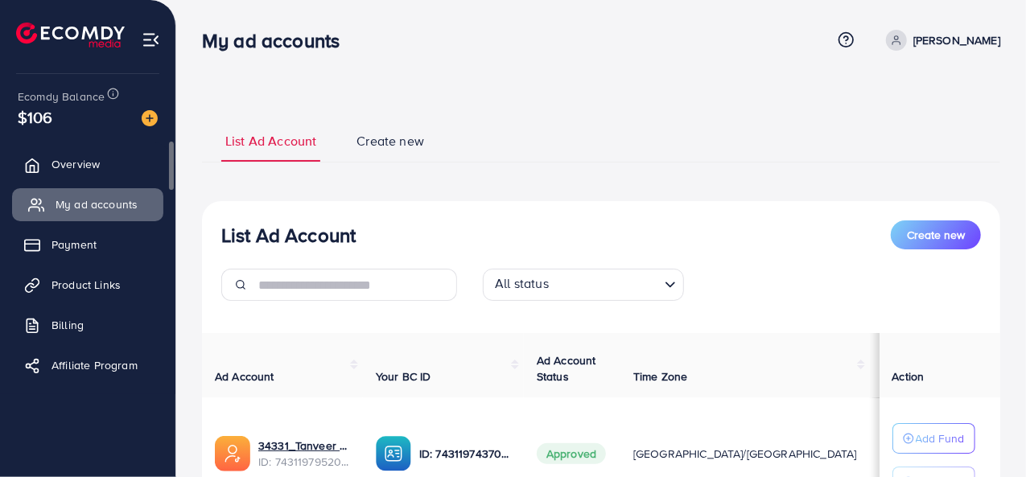
click at [79, 195] on link "My ad accounts" at bounding box center [87, 204] width 151 height 32
click at [946, 232] on span "Create new" at bounding box center [936, 235] width 58 height 16
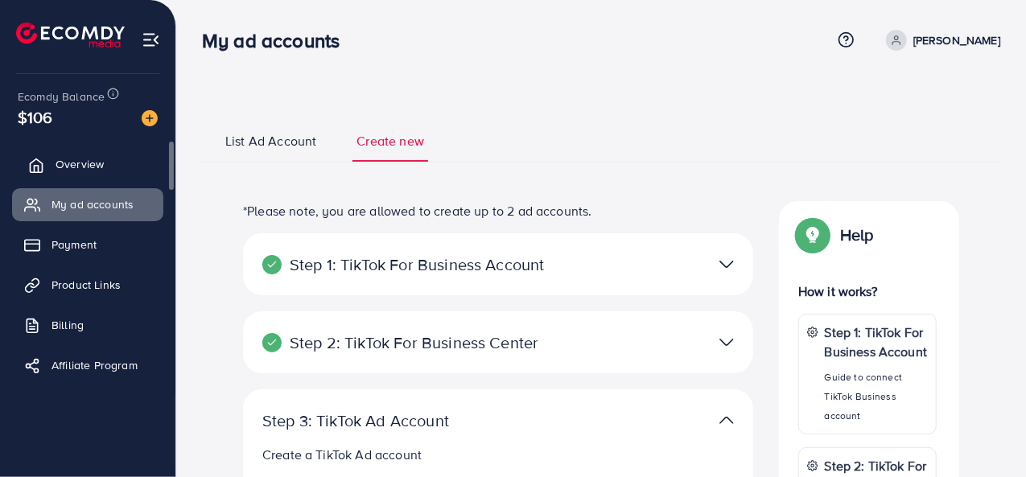
click at [84, 169] on span "Overview" at bounding box center [80, 164] width 48 height 16
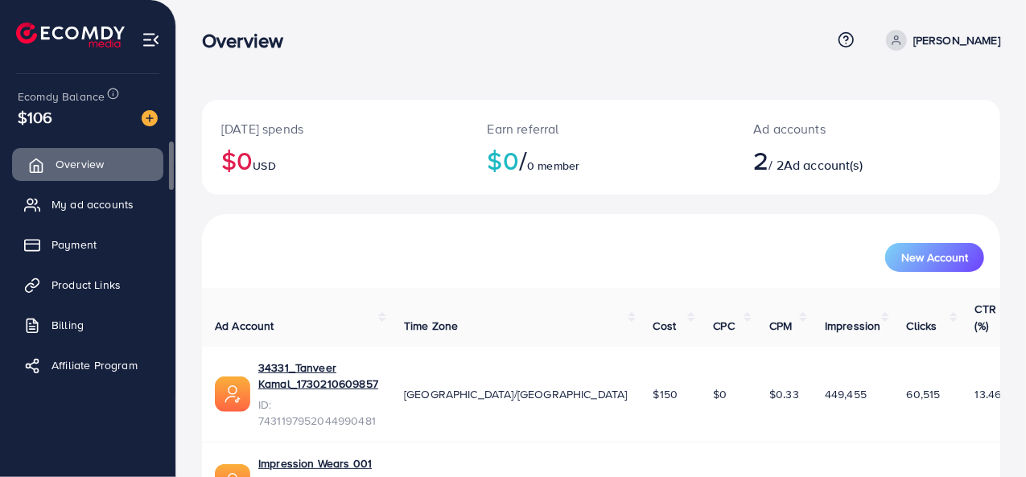
click at [84, 169] on span "Overview" at bounding box center [80, 164] width 48 height 16
click at [923, 252] on span "New Account" at bounding box center [934, 257] width 67 height 11
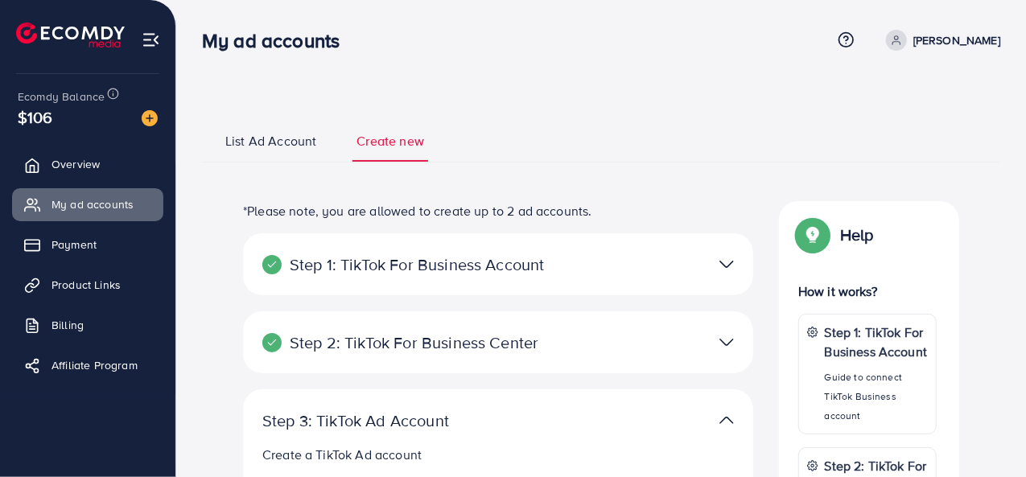
select select
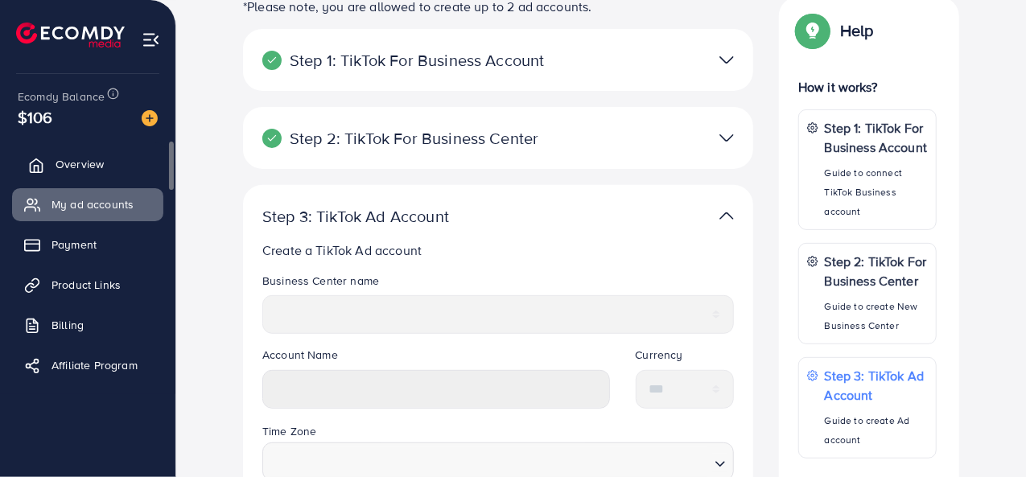
scroll to position [124, 0]
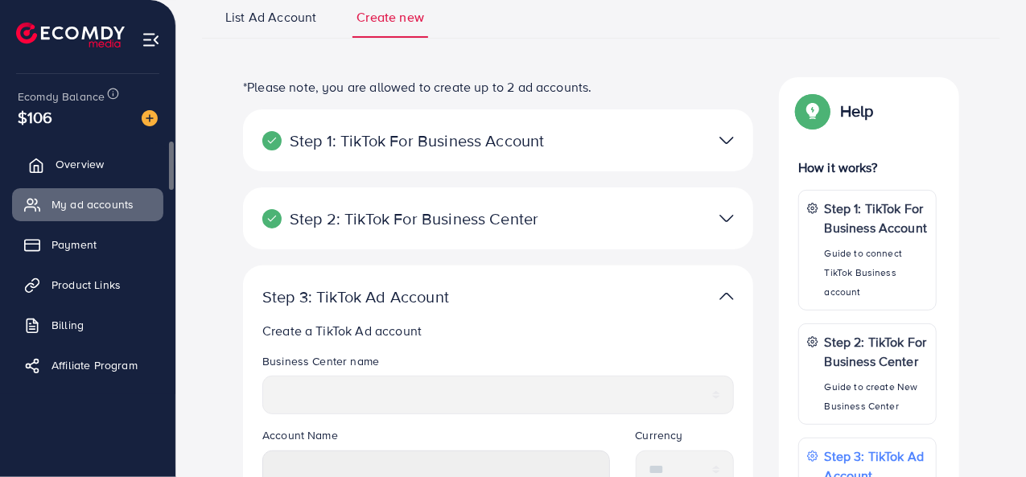
click at [87, 171] on span "Overview" at bounding box center [80, 164] width 48 height 16
